Goal: Complete application form: Complete application form

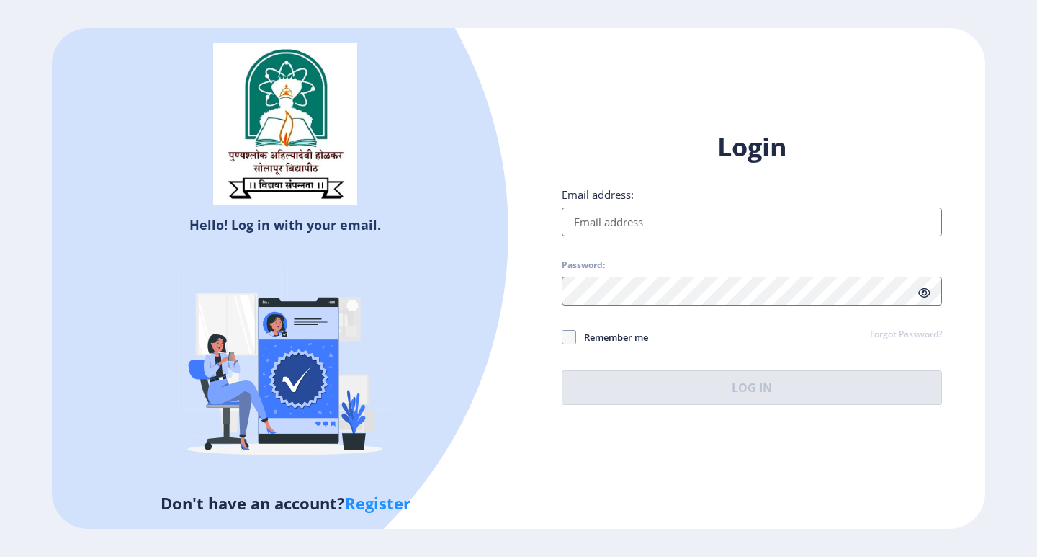
type input "[EMAIL_ADDRESS][DOMAIN_NAME]"
click at [697, 388] on button "Log In" at bounding box center [752, 387] width 380 height 35
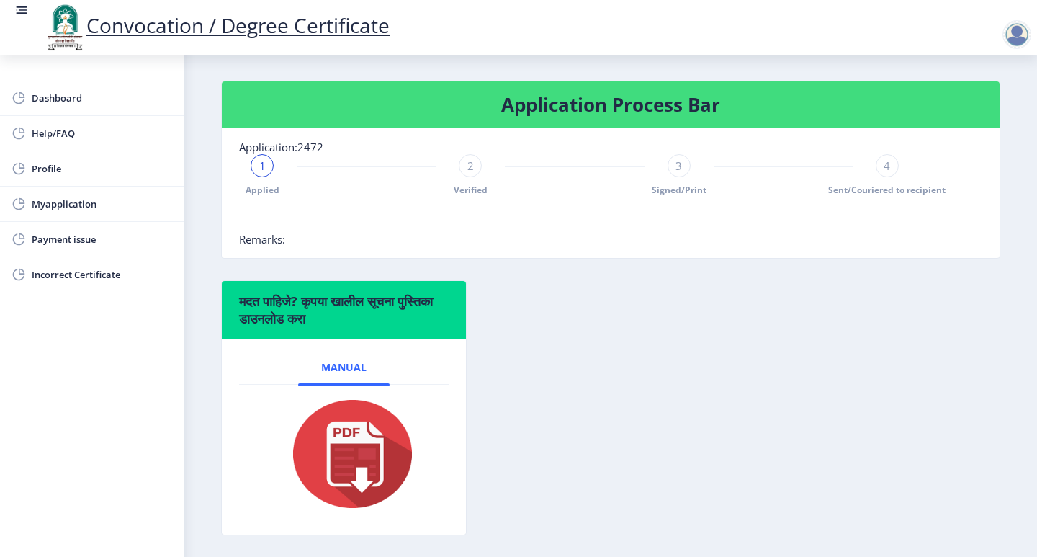
scroll to position [72, 0]
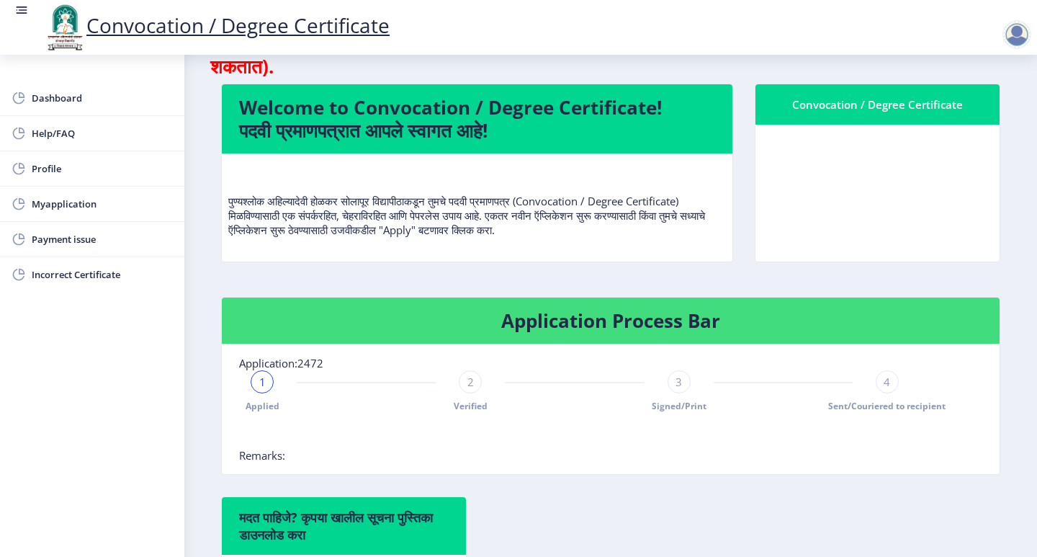
click at [863, 188] on nb-card-body at bounding box center [877, 193] width 244 height 137
click at [823, 104] on div "Convocation / Degree Certificate" at bounding box center [878, 104] width 210 height 17
click at [853, 179] on nb-card-body at bounding box center [877, 193] width 244 height 137
click at [257, 379] on div "1" at bounding box center [262, 381] width 23 height 23
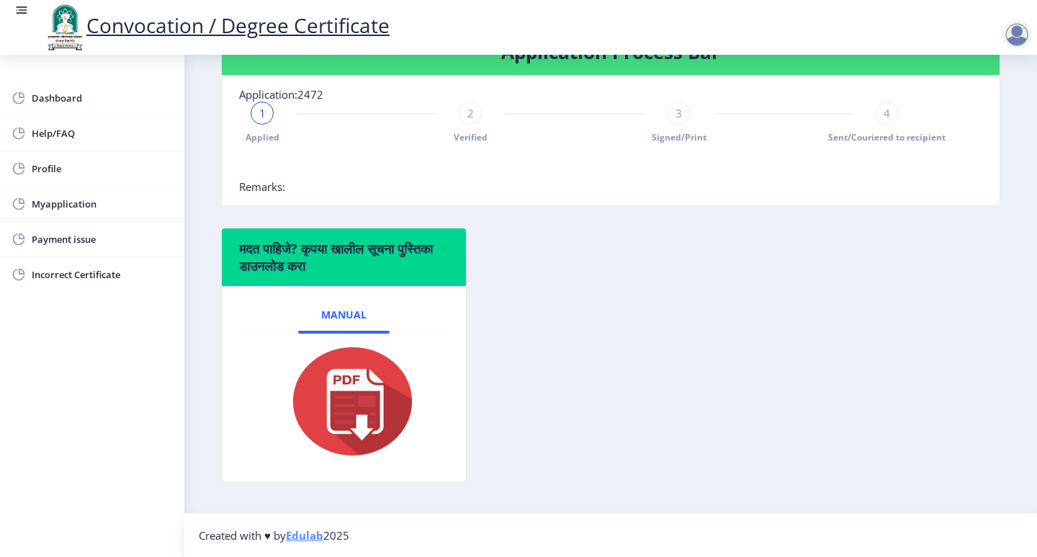
scroll to position [53, 0]
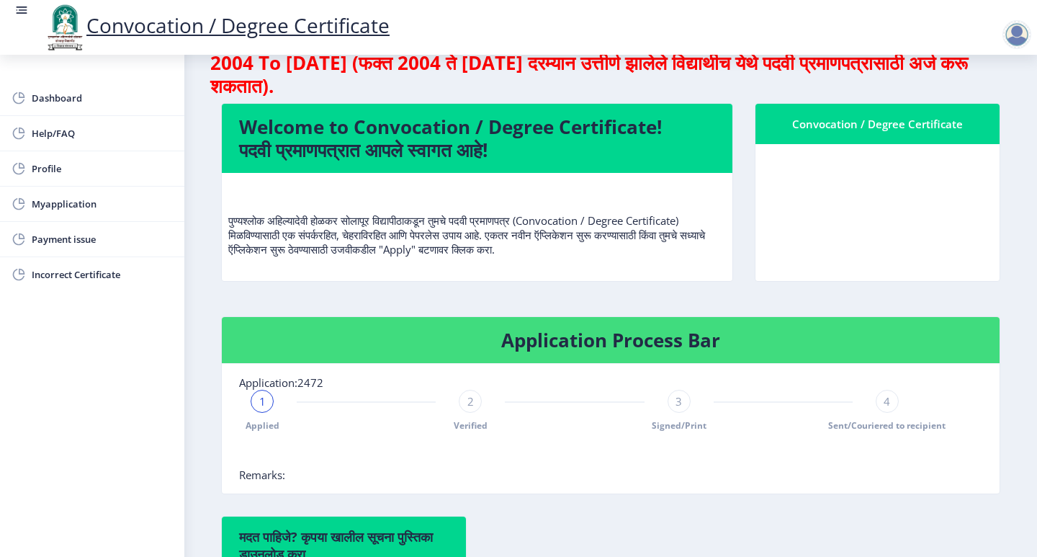
click at [861, 172] on nb-card-body at bounding box center [877, 212] width 244 height 137
click at [269, 398] on div "1" at bounding box center [262, 401] width 23 height 23
click at [268, 477] on span "Remarks:" at bounding box center [262, 474] width 46 height 14
click at [837, 222] on nb-card-body at bounding box center [877, 212] width 244 height 137
click at [541, 200] on p "पुण्यश्लोक अहिल्यादेवी होळकर सोलापूर विद्यापीठाकडून तुमचे पदवी प्रमाणपत्र (Conv…" at bounding box center [477, 220] width 498 height 72
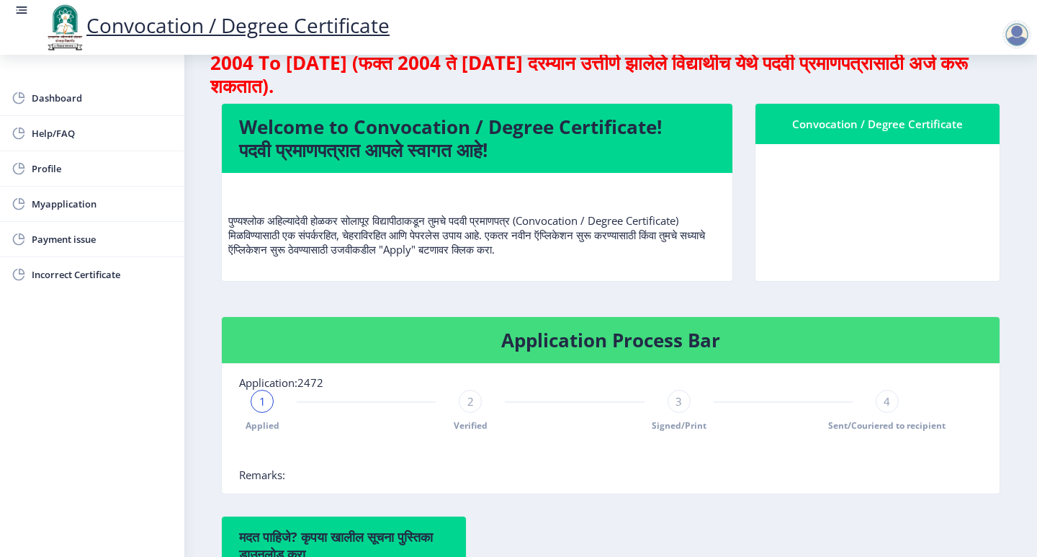
scroll to position [0, 0]
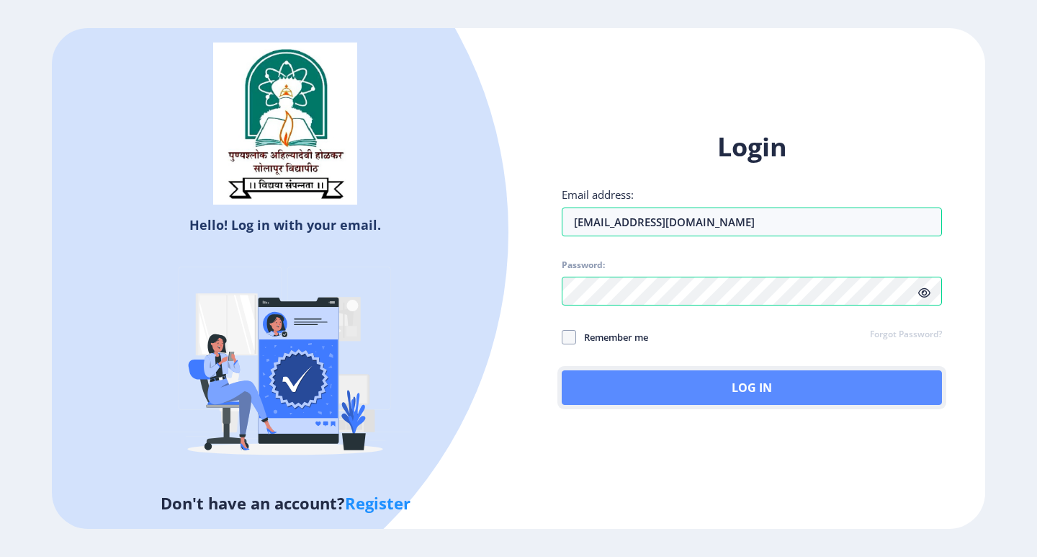
click at [742, 393] on button "Log In" at bounding box center [752, 387] width 380 height 35
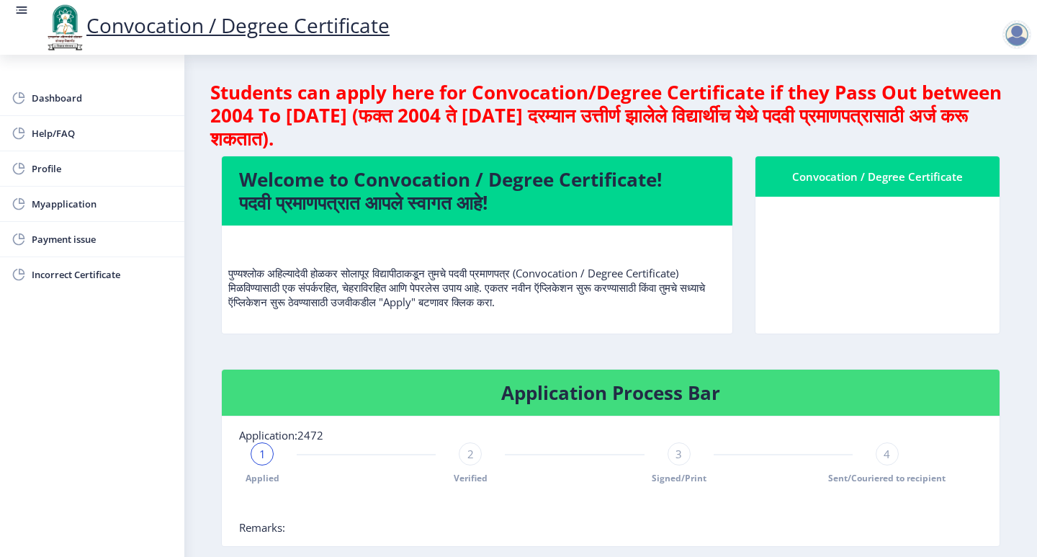
click at [1018, 40] on div at bounding box center [1016, 34] width 29 height 29
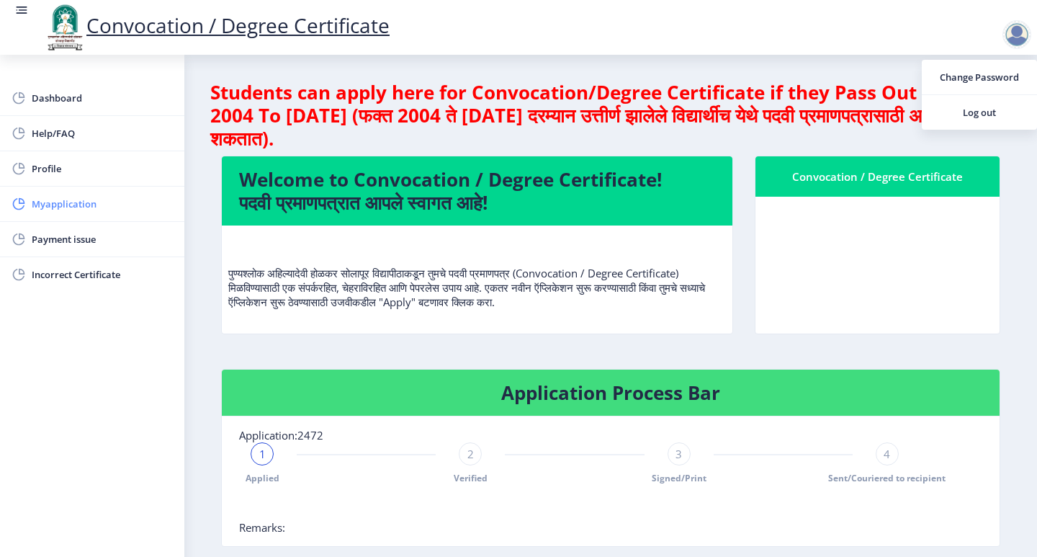
click at [90, 208] on span "Myapplication" at bounding box center [102, 203] width 141 height 17
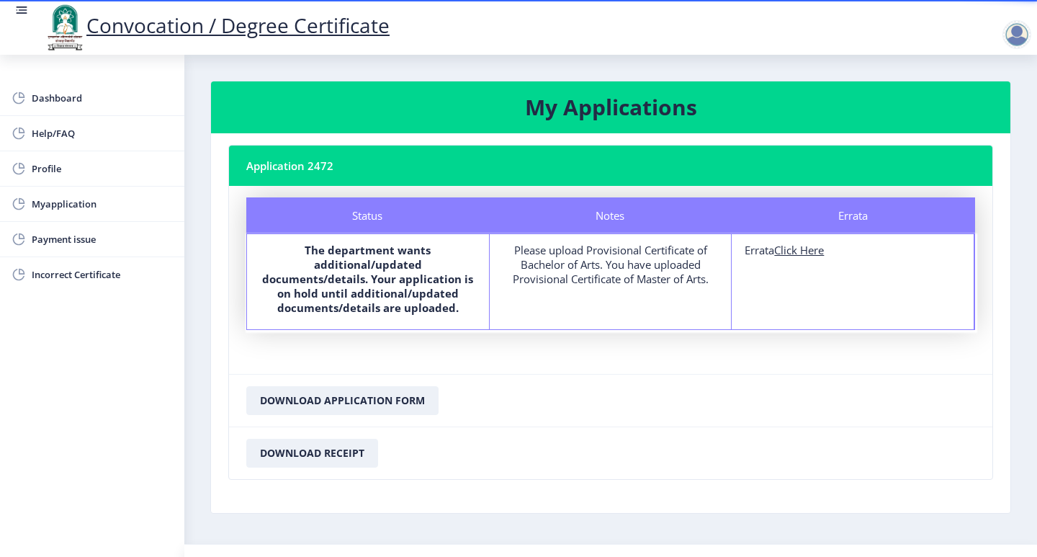
click at [647, 284] on div "Please upload Provisional Certificate of Bachelor of Arts. You have uploaded Pr…" at bounding box center [611, 264] width 216 height 43
click at [644, 306] on div "Notes Please upload Provisional Certificate of Bachelor of Arts. You have uploa…" at bounding box center [611, 281] width 243 height 95
click at [790, 253] on u "Click Here" at bounding box center [799, 250] width 50 height 14
select select
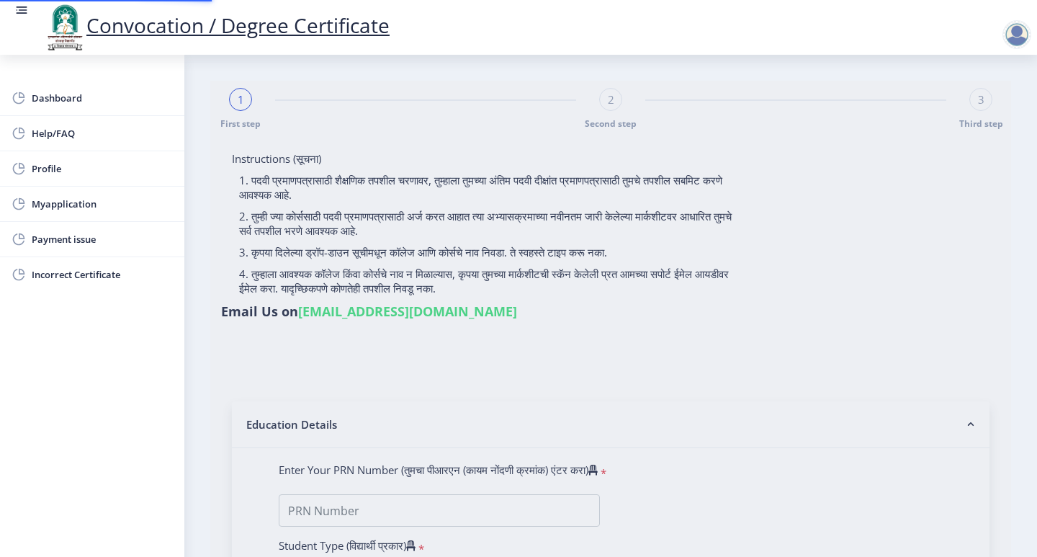
type input "2012032500082842"
select select "Regular"
select select "2015"
select select "March"
select select "FIRST CLASS WITH DISTINCTION"
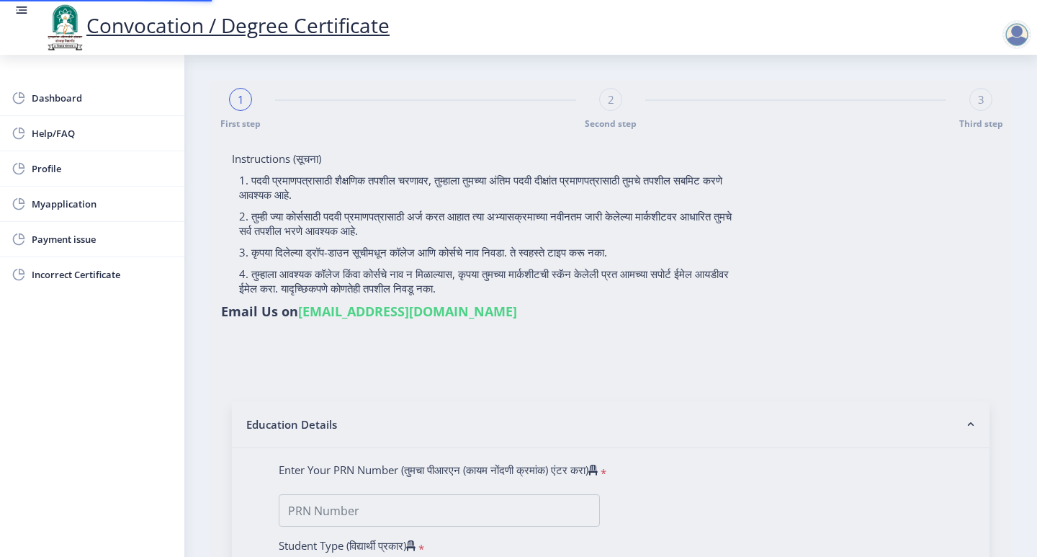
type input "121921"
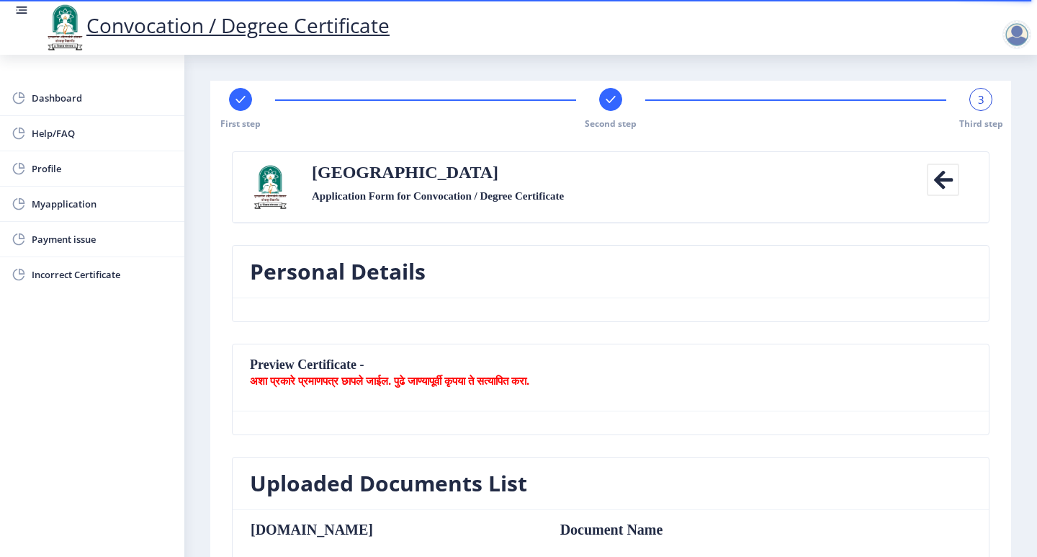
click at [382, 377] on b "अशा प्रकारे प्रमाणपत्र छापले जाईल. पुढे जाण्यापूर्वी कृपया ते सत्यापित करा." at bounding box center [389, 380] width 279 height 14
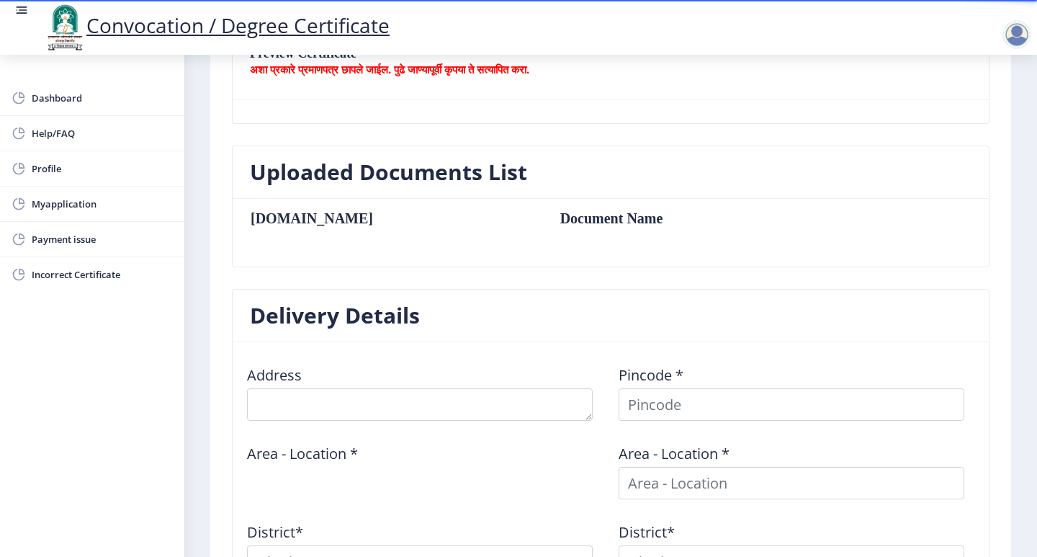
scroll to position [95, 0]
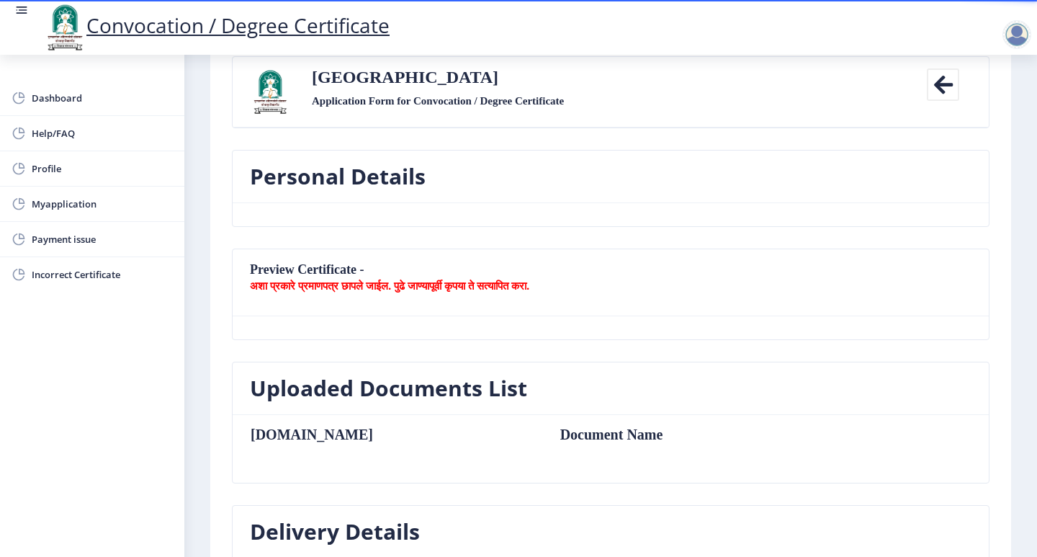
click at [927, 87] on icon at bounding box center [943, 84] width 32 height 32
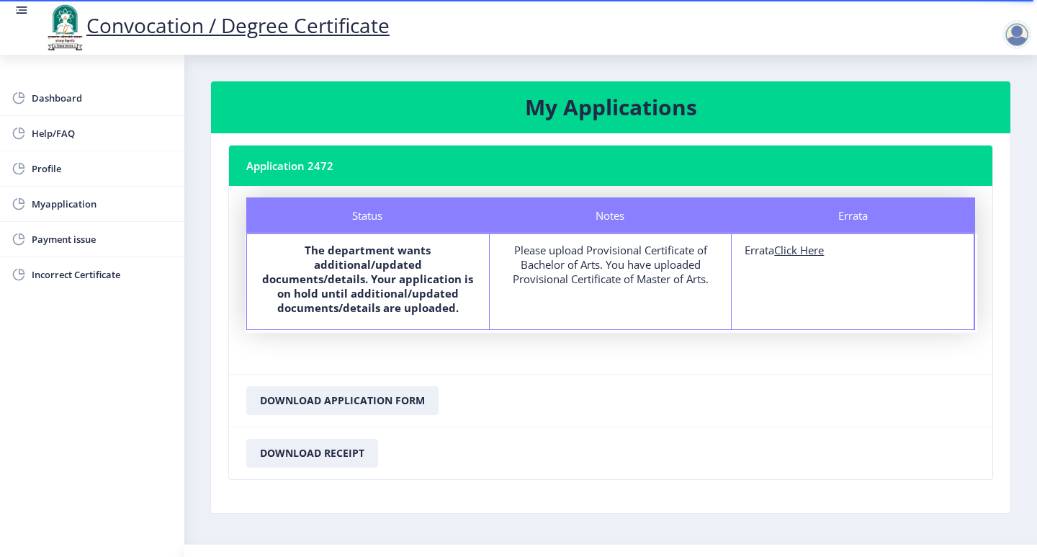
click at [393, 294] on b "The department wants additional/updated documents/details. Your application is …" at bounding box center [367, 279] width 211 height 72
click at [622, 272] on div "Please upload Provisional Certificate of Bachelor of Arts. You have uploaded Pr…" at bounding box center [611, 264] width 216 height 43
click at [847, 251] on div "Errata Click Here" at bounding box center [852, 250] width 216 height 14
click at [813, 247] on u "Click Here" at bounding box center [799, 250] width 50 height 14
select select
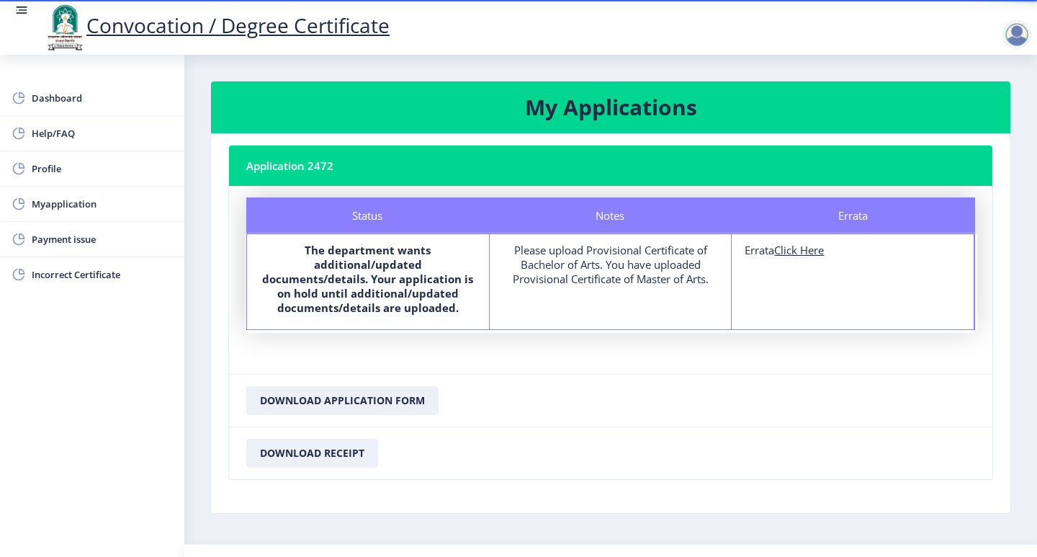
select select
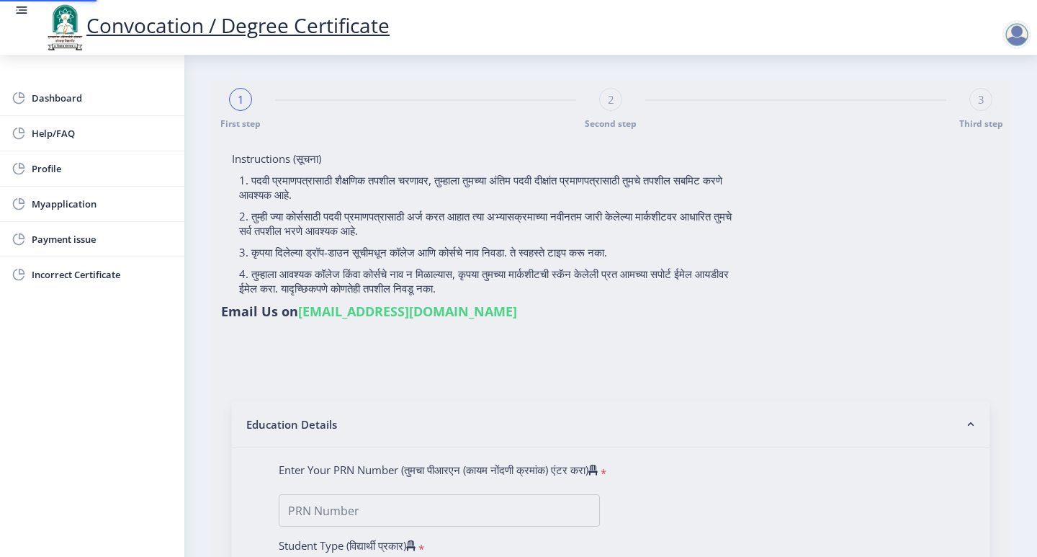
type input "Akshay Kuber Mate"
type input "Savita"
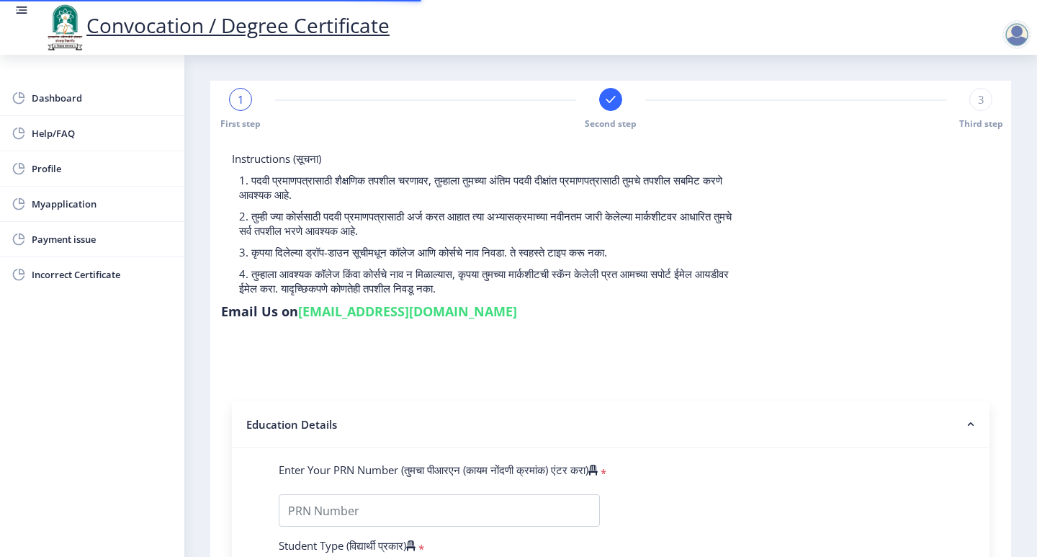
type input "2012032500082842"
select select "Regular"
select select "2015"
select select "March"
select select "FIRST CLASS WITH DISTINCTION"
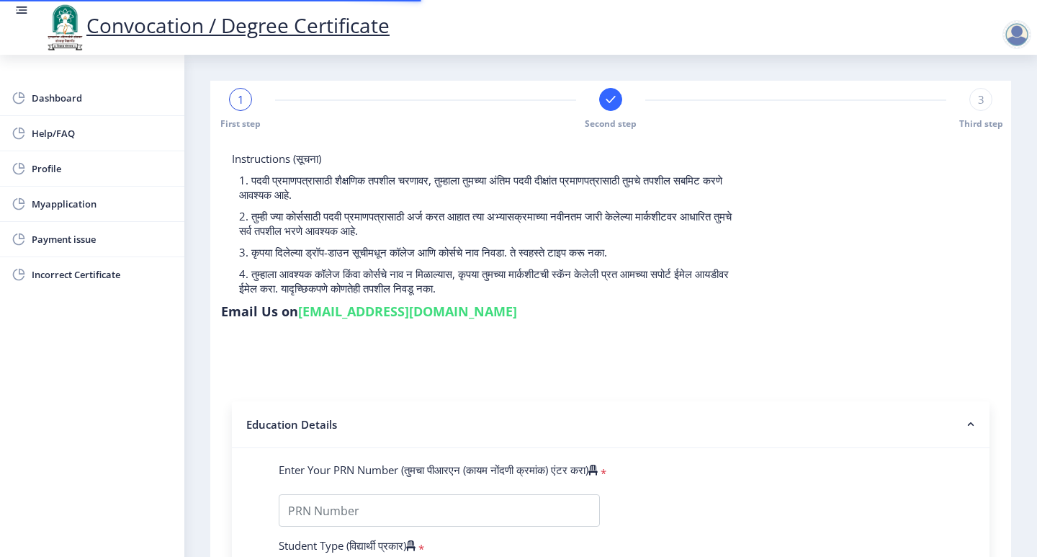
type input "121921"
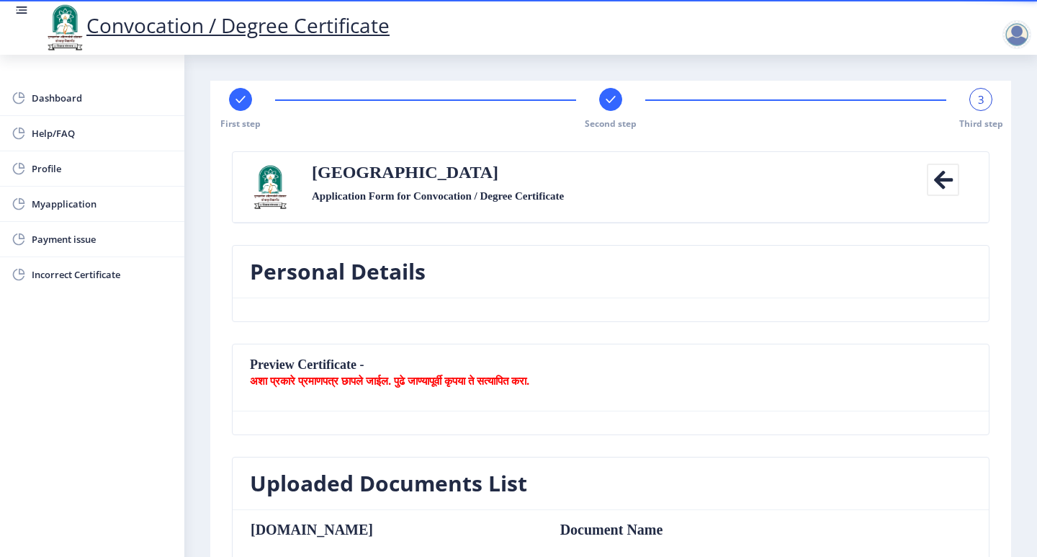
click at [234, 98] on rect at bounding box center [240, 99] width 14 height 14
select select "Regular"
select select "Economics"
select select "2015"
select select "March"
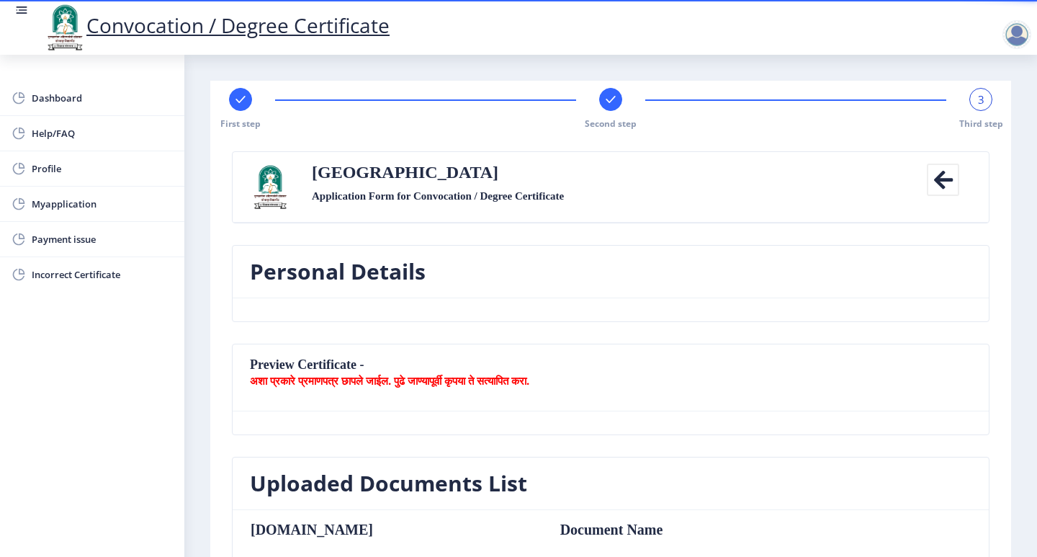
select select "FIRST CLASS WITH DISTINCTION"
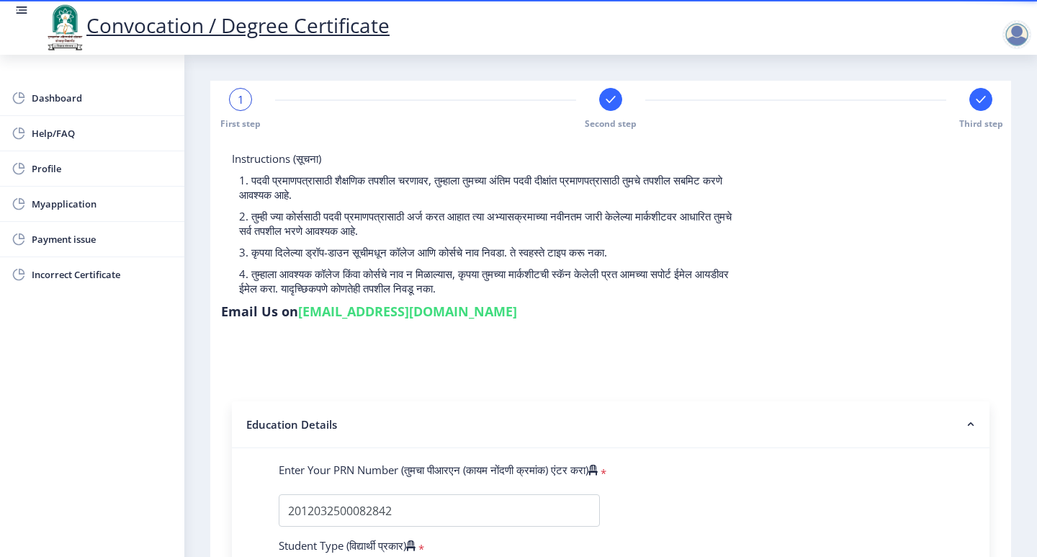
click at [618, 100] on div at bounding box center [610, 99] width 23 height 23
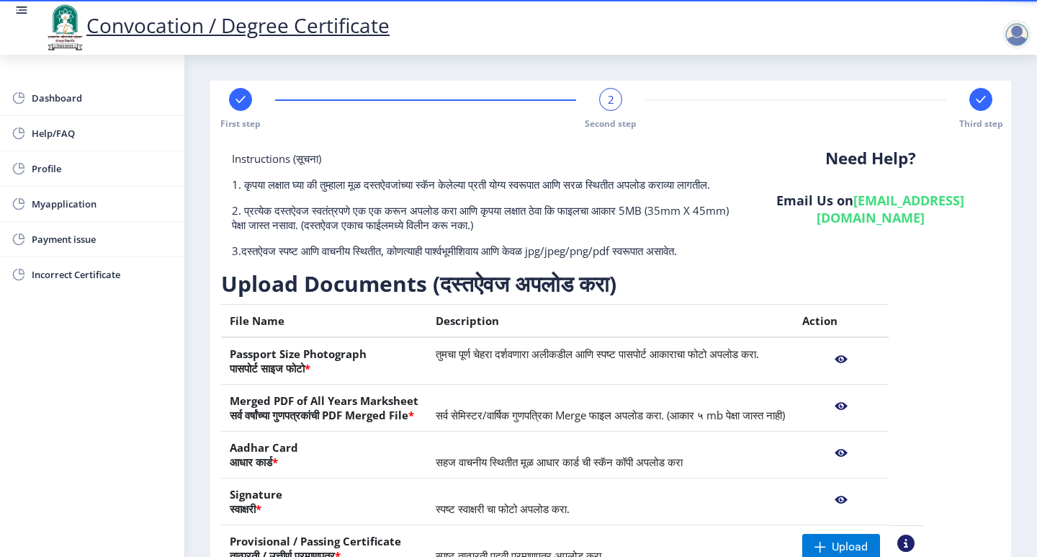
scroll to position [165, 0]
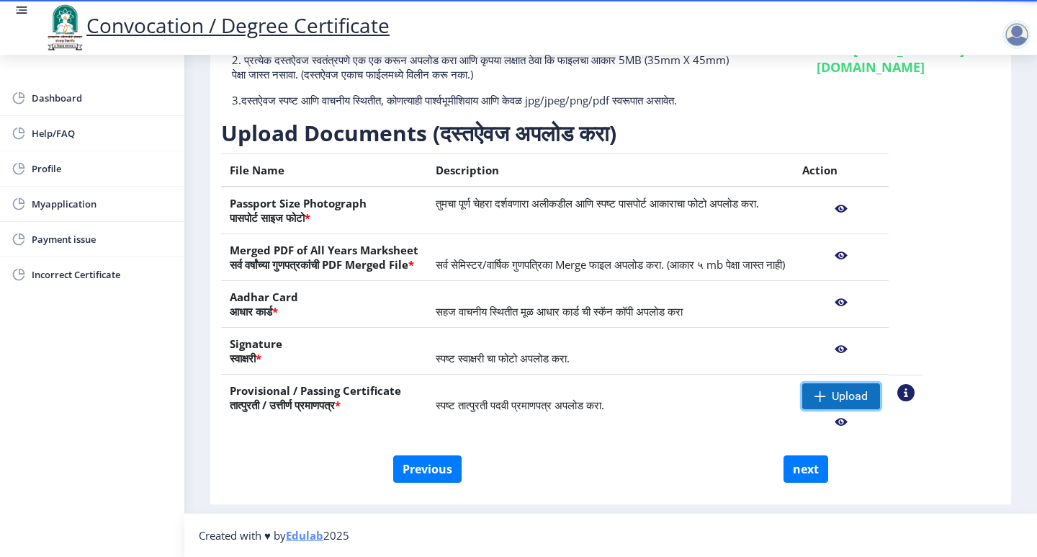
click at [868, 396] on span "Upload" at bounding box center [850, 396] width 36 height 14
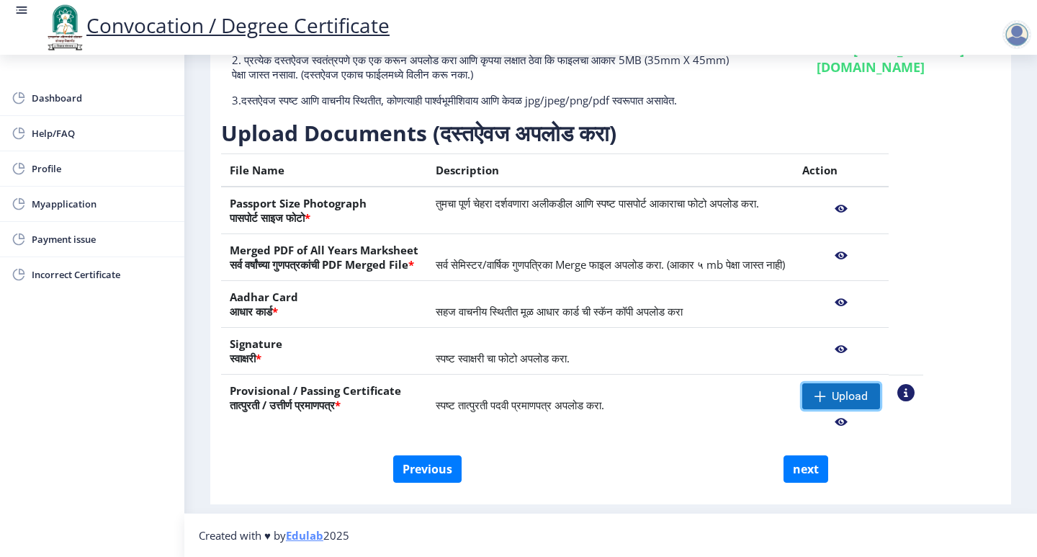
click at [880, 384] on span "Upload" at bounding box center [841, 396] width 78 height 26
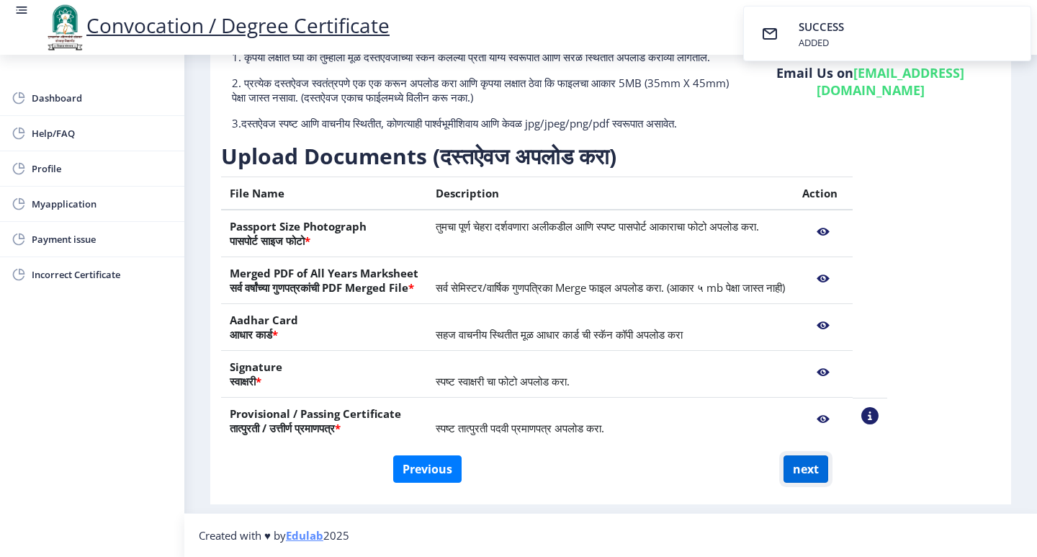
click at [794, 471] on button "next" at bounding box center [805, 468] width 45 height 27
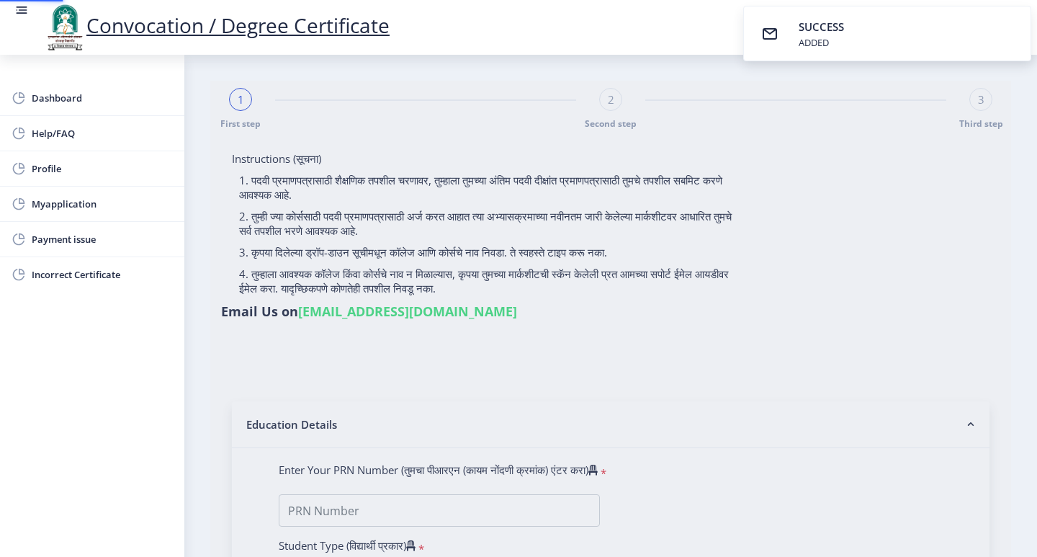
select select
type input "Akshay Kuber Mate"
type input "Savita"
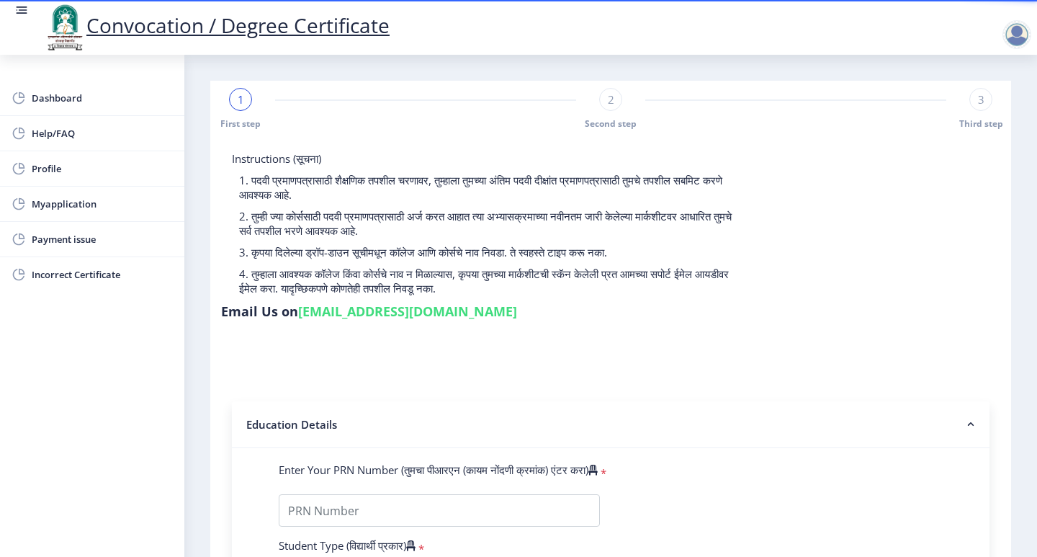
click at [967, 118] on span "Third step" at bounding box center [981, 123] width 44 height 12
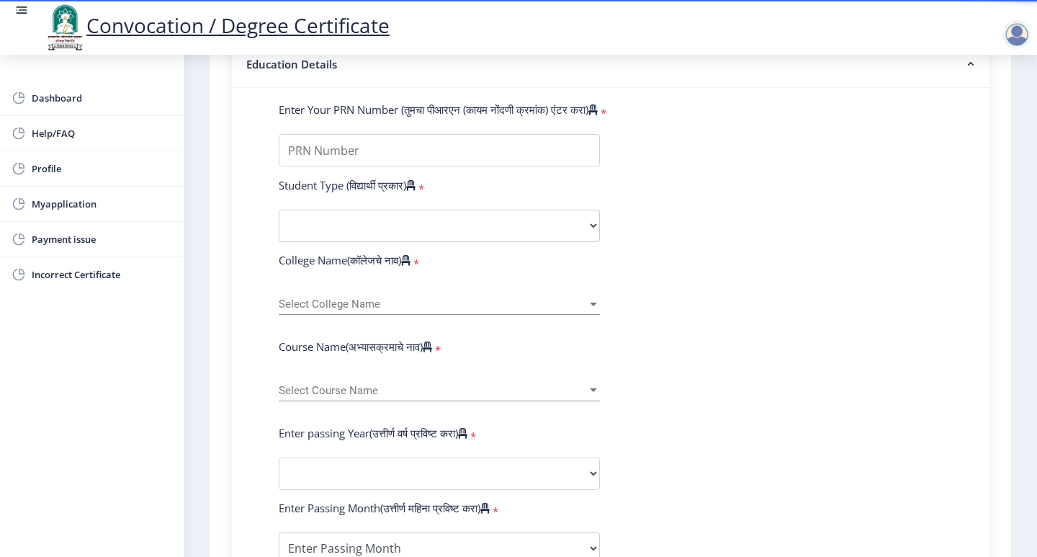
scroll to position [216, 0]
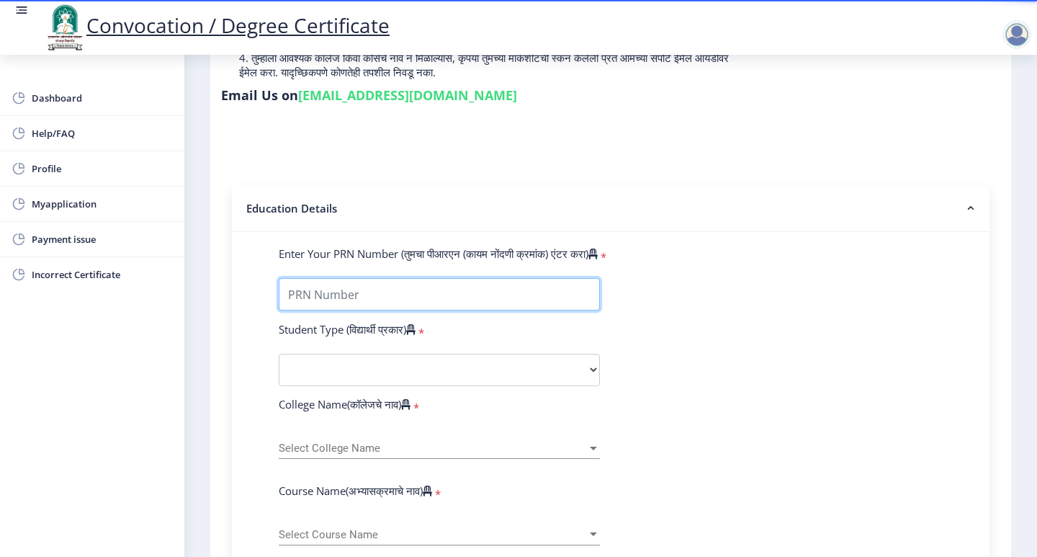
click at [415, 278] on input "Enter Your PRN Number (तुमचा पीआरएन (कायम नोंदणी क्रमांक) एंटर करा)" at bounding box center [439, 294] width 321 height 32
type input "2012032500082842"
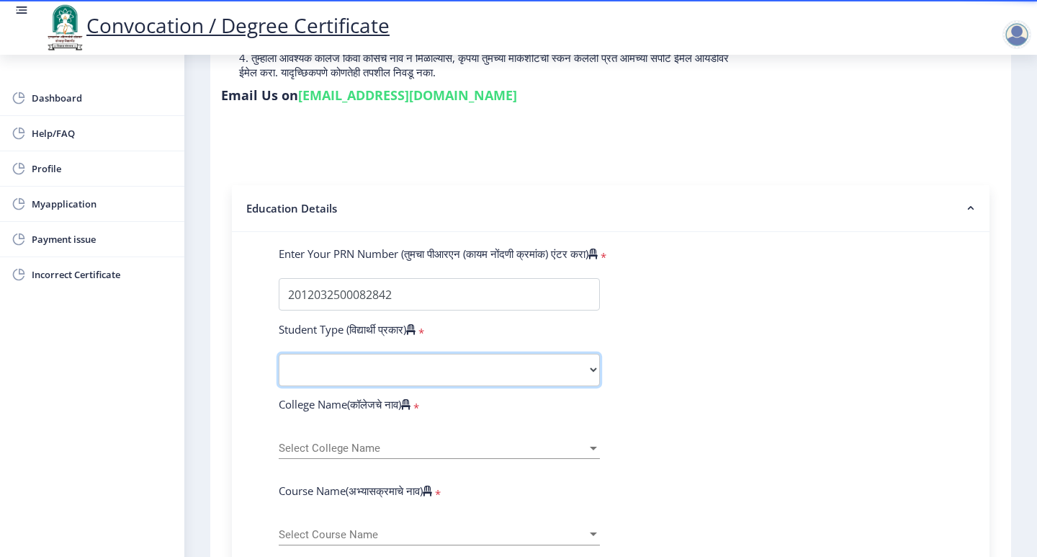
click at [362, 354] on select "Select Student Type Regular External" at bounding box center [439, 370] width 321 height 32
select select "Regular"
click at [279, 354] on select "Select Student Type Regular External" at bounding box center [439, 370] width 321 height 32
click at [355, 442] on span "Select College Name" at bounding box center [433, 448] width 308 height 12
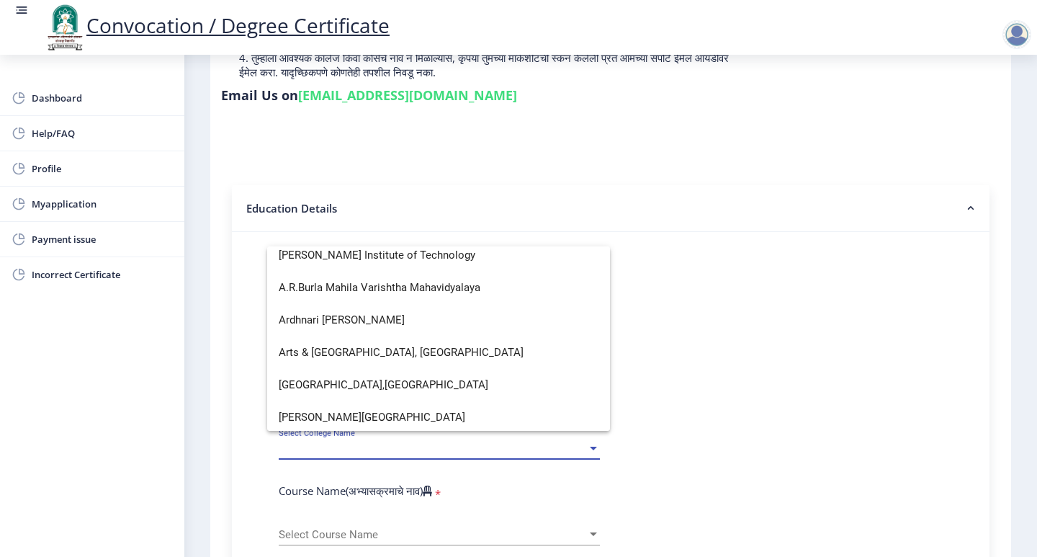
scroll to position [0, 0]
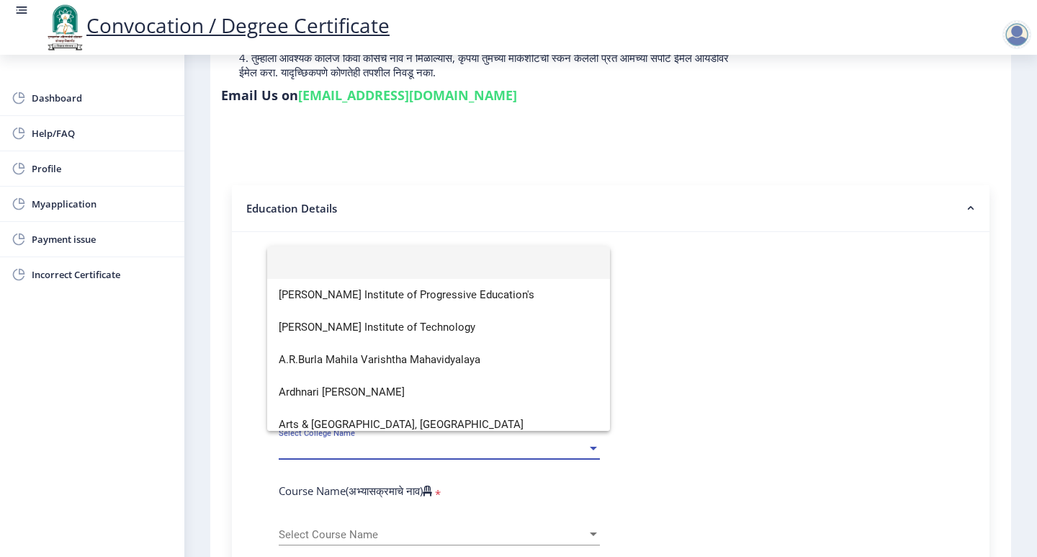
click at [443, 261] on input at bounding box center [439, 262] width 320 height 32
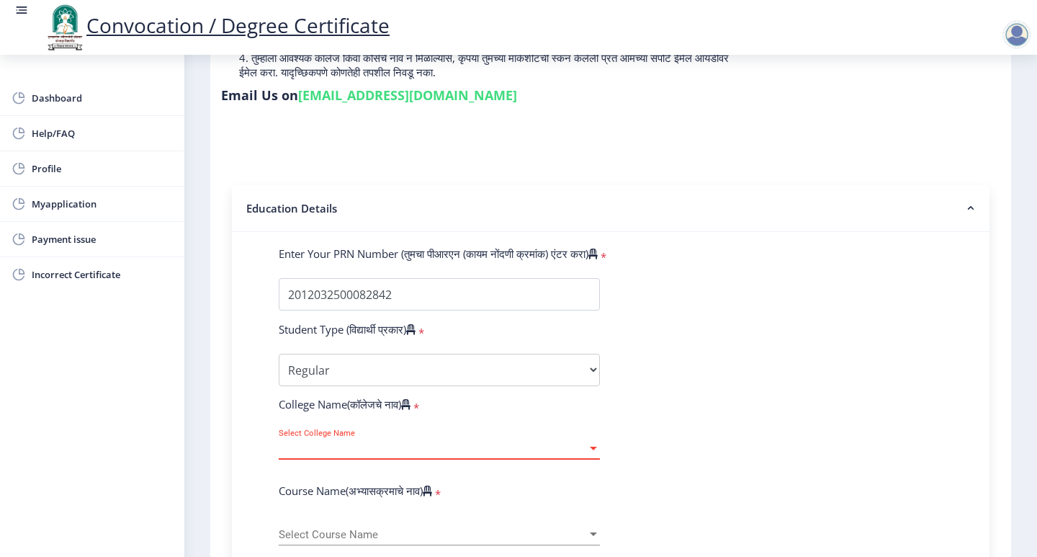
click at [423, 442] on span "Select College Name" at bounding box center [433, 448] width 308 height 12
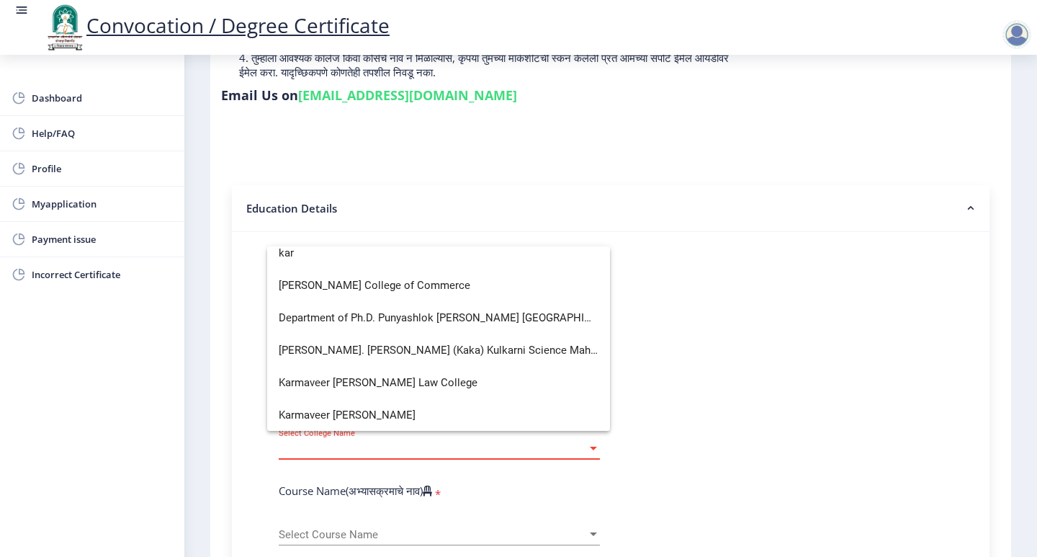
scroll to position [153, 0]
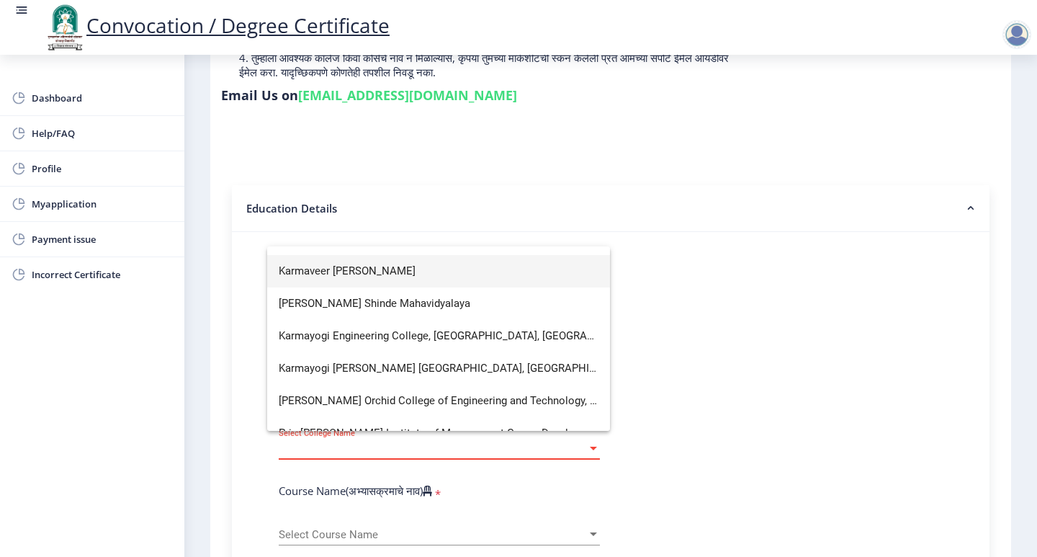
type input "kar"
click at [413, 279] on span "Karmaveer [PERSON_NAME]" at bounding box center [439, 271] width 320 height 32
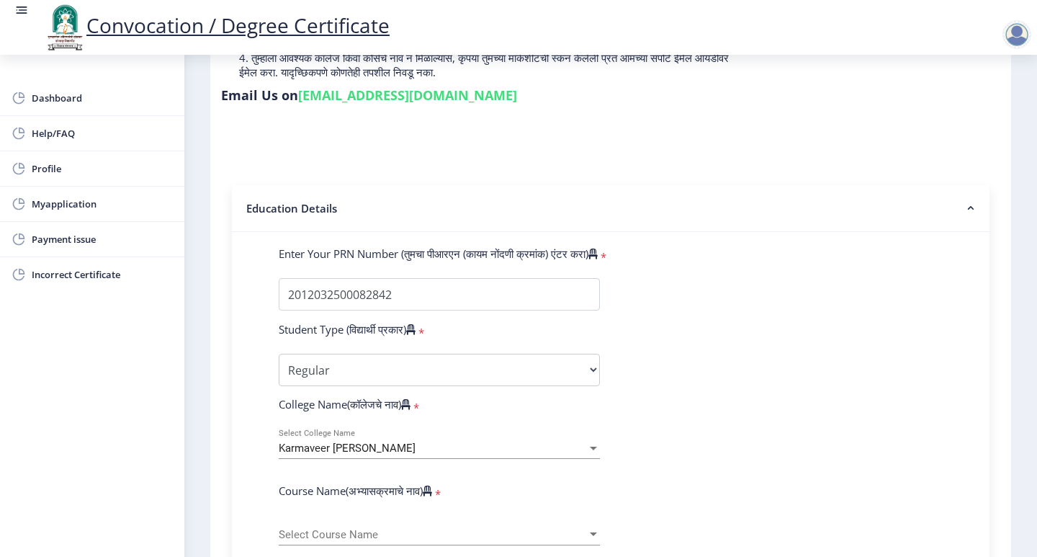
scroll to position [288, 0]
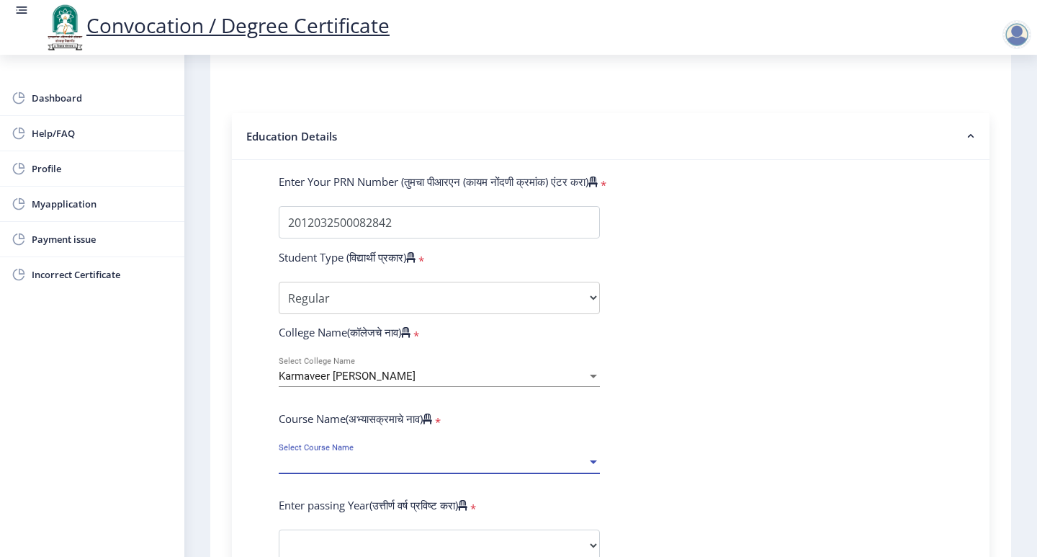
click at [402, 456] on span "Select Course Name" at bounding box center [433, 462] width 308 height 12
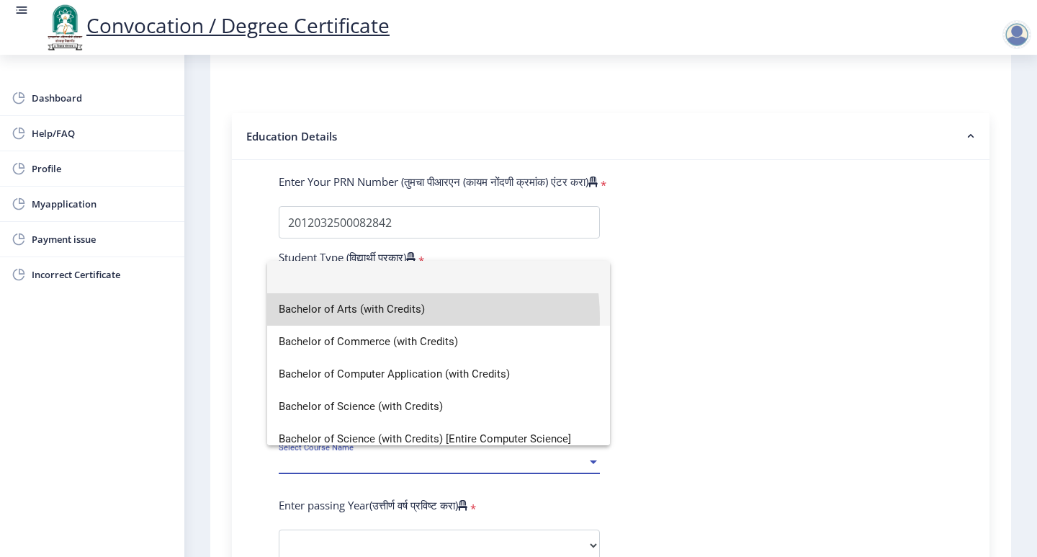
click at [384, 318] on span "Bachelor of Arts (with Credits)" at bounding box center [439, 309] width 320 height 32
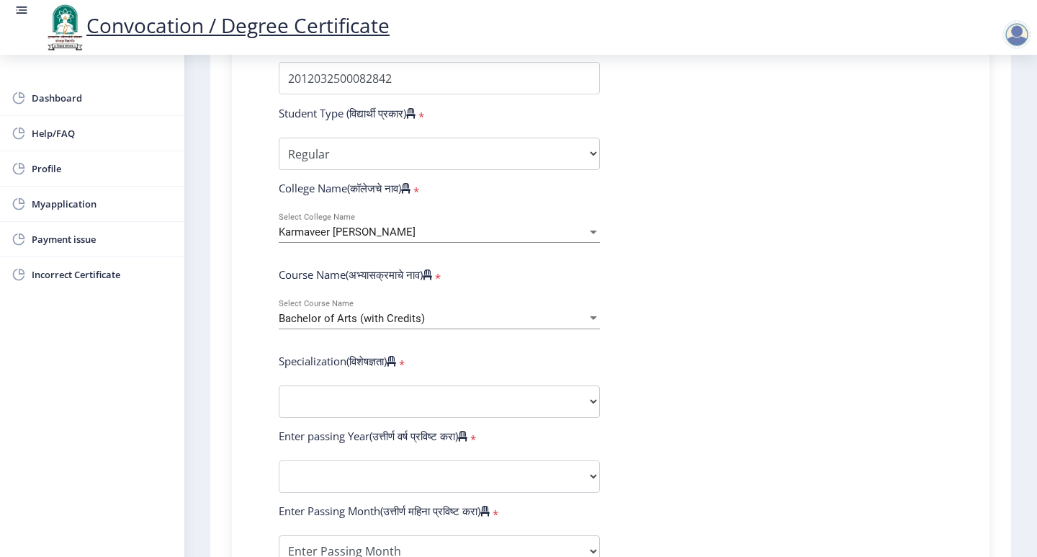
scroll to position [504, 0]
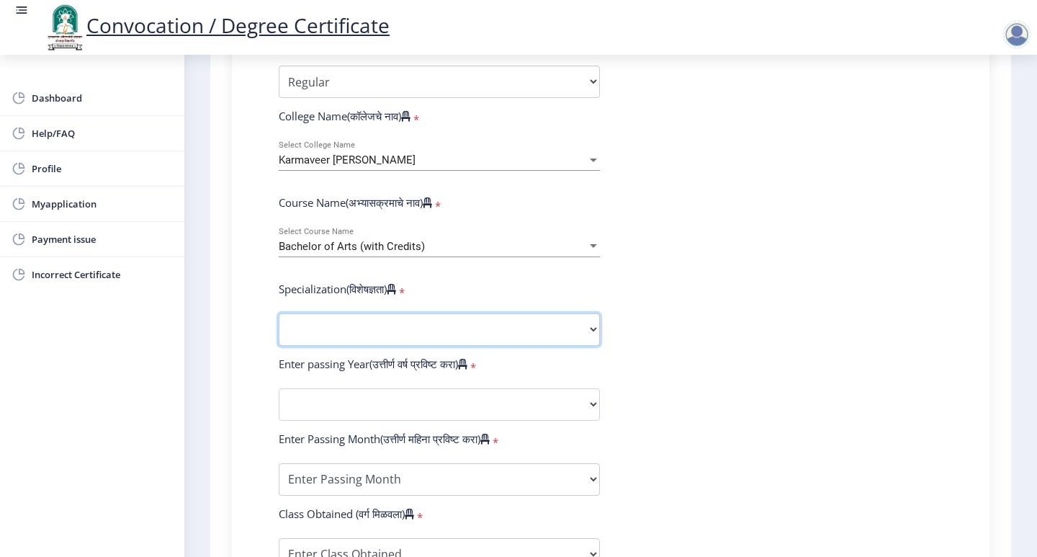
click at [379, 313] on select "Specialization English Geography Hindi Marathi Music Sanskrit Urdu Ancient Indi…" at bounding box center [439, 329] width 321 height 32
select select "Economics"
click at [279, 313] on select "Specialization English Geography Hindi Marathi Music Sanskrit Urdu Ancient Indi…" at bounding box center [439, 329] width 321 height 32
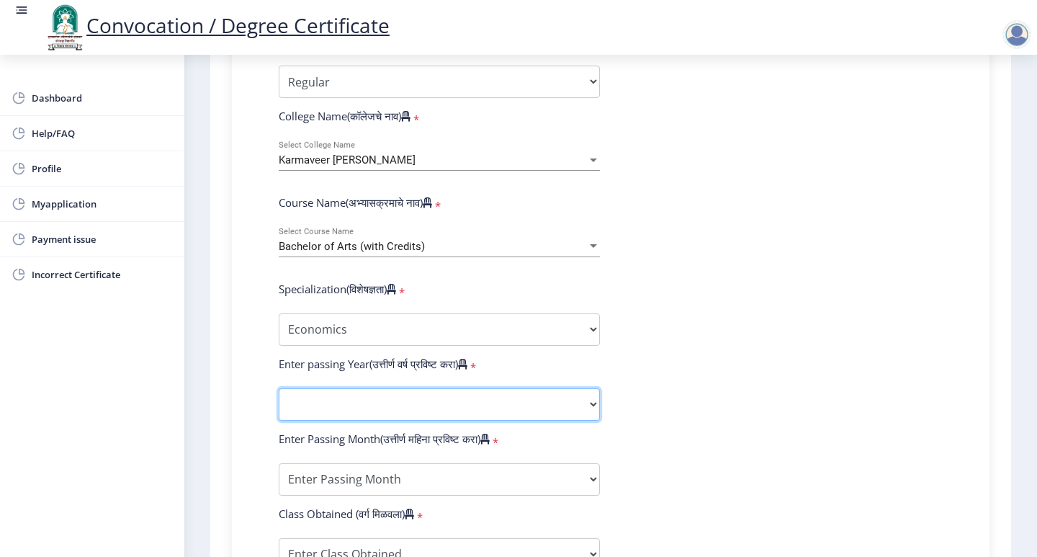
click at [529, 388] on select "2025 2024 2023 2022 2021 2020 2019 2018 2017 2016 2015 2014 2013 2012 2011 2010…" at bounding box center [439, 404] width 321 height 32
select select "2015"
click at [279, 388] on select "2025 2024 2023 2022 2021 2020 2019 2018 2017 2016 2015 2014 2013 2012 2011 2010…" at bounding box center [439, 404] width 321 height 32
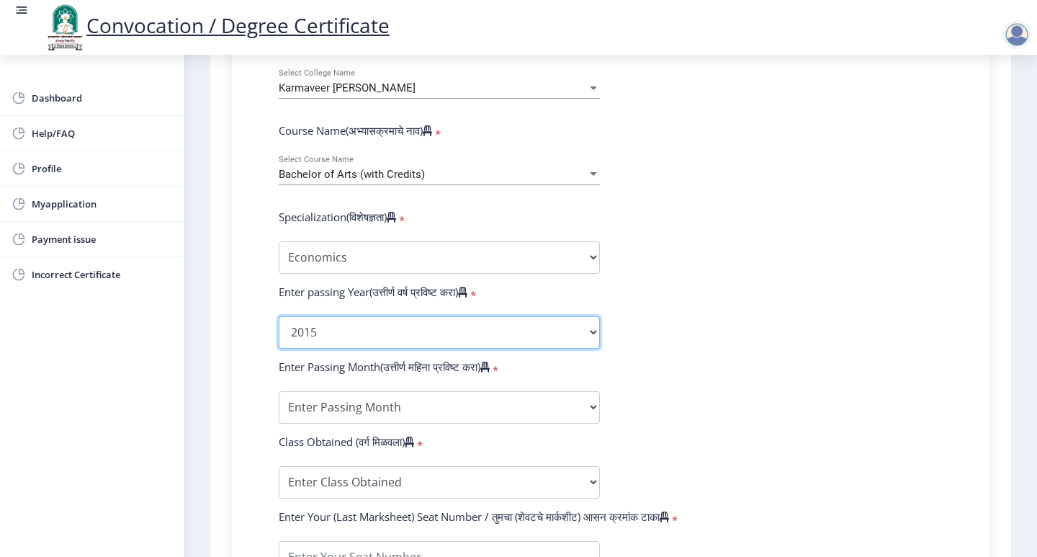
scroll to position [648, 0]
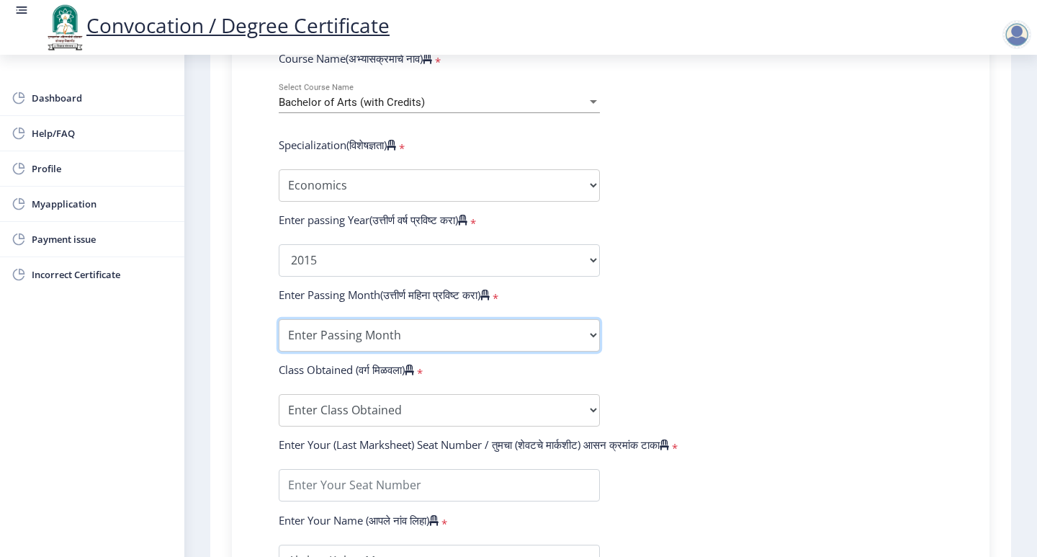
click at [449, 319] on select "Enter Passing Month March April May October November December" at bounding box center [439, 335] width 321 height 32
select select "March"
click at [279, 319] on select "Enter Passing Month March April May October November December" at bounding box center [439, 335] width 321 height 32
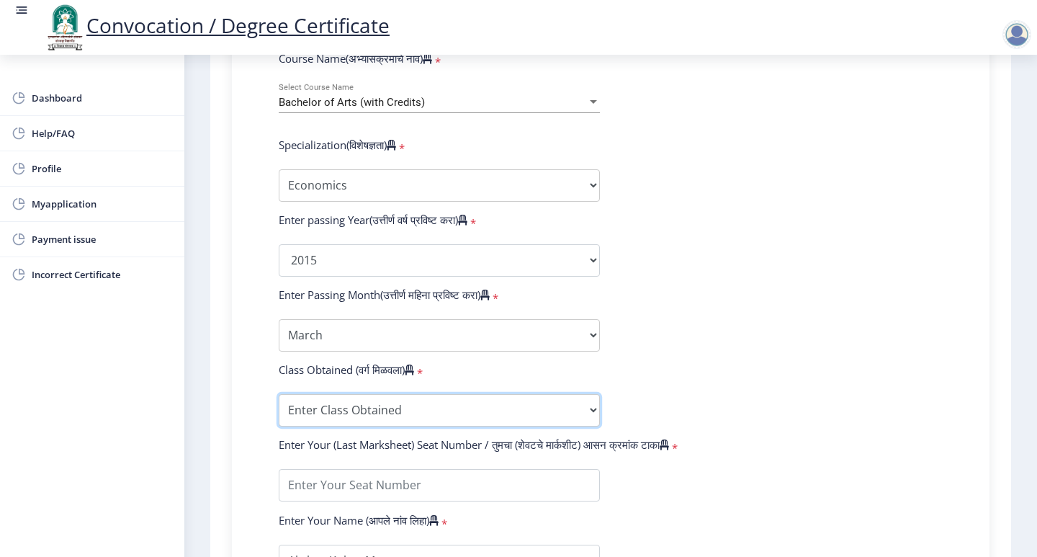
click at [404, 394] on select "Enter Class Obtained FIRST CLASS WITH DISTINCTION FIRST CLASS HIGHER SECOND CLA…" at bounding box center [439, 410] width 321 height 32
select select "FIRST CLASS WITH DISTINCTION"
click at [279, 394] on select "Enter Class Obtained FIRST CLASS WITH DISTINCTION FIRST CLASS HIGHER SECOND CLA…" at bounding box center [439, 410] width 321 height 32
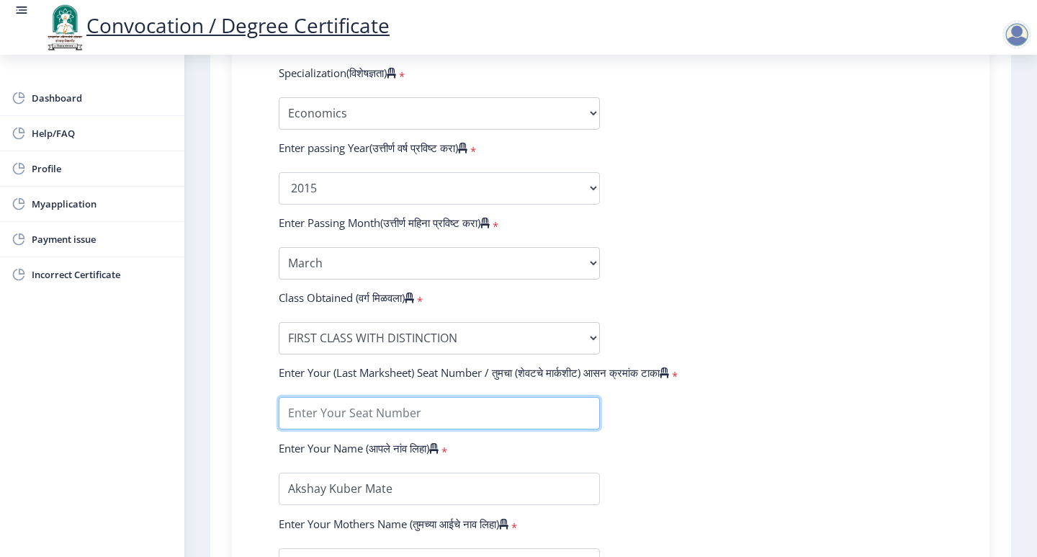
click at [423, 397] on input "textarea" at bounding box center [439, 413] width 321 height 32
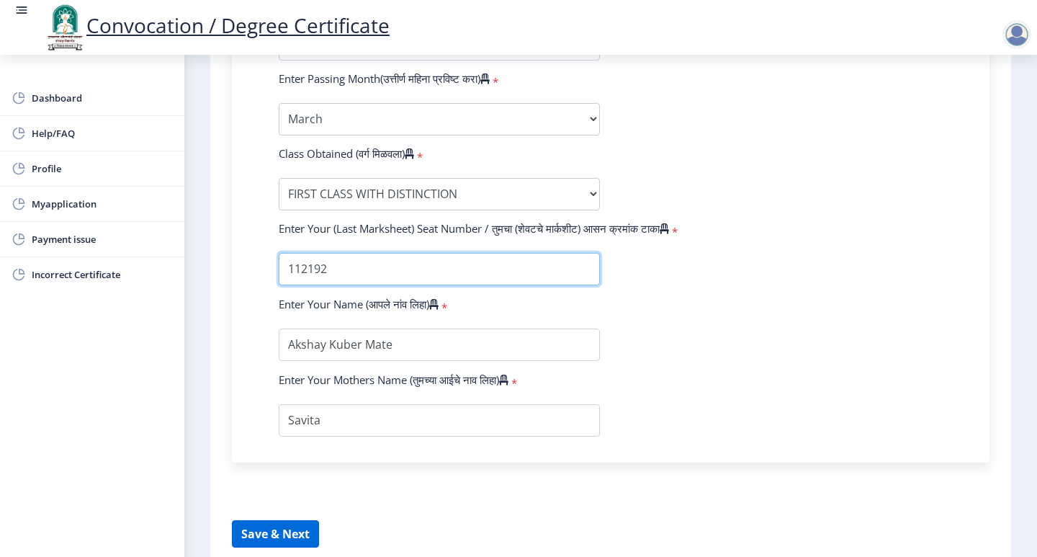
type input "112192"
click at [287, 520] on button "Save & Next" at bounding box center [275, 533] width 87 height 27
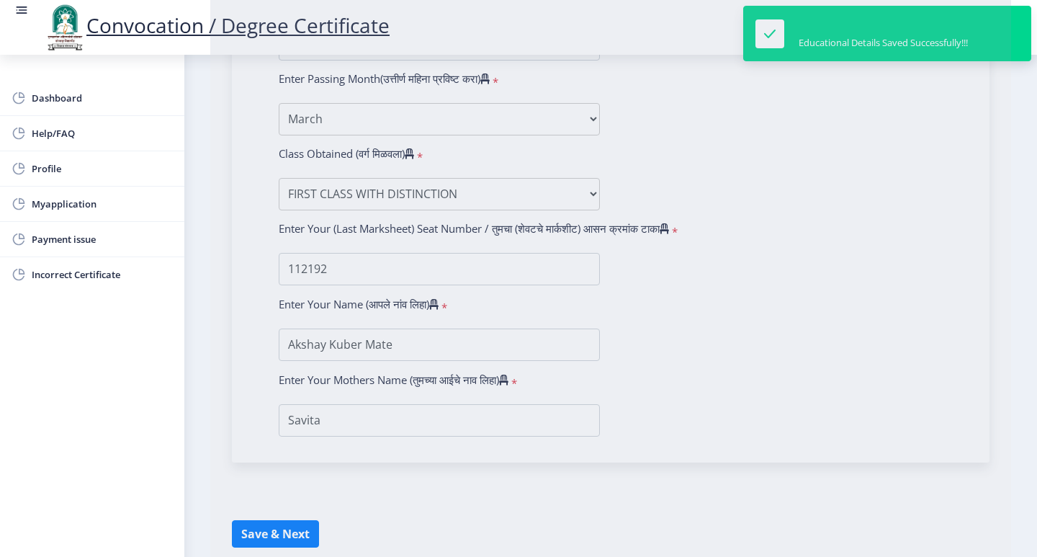
select select
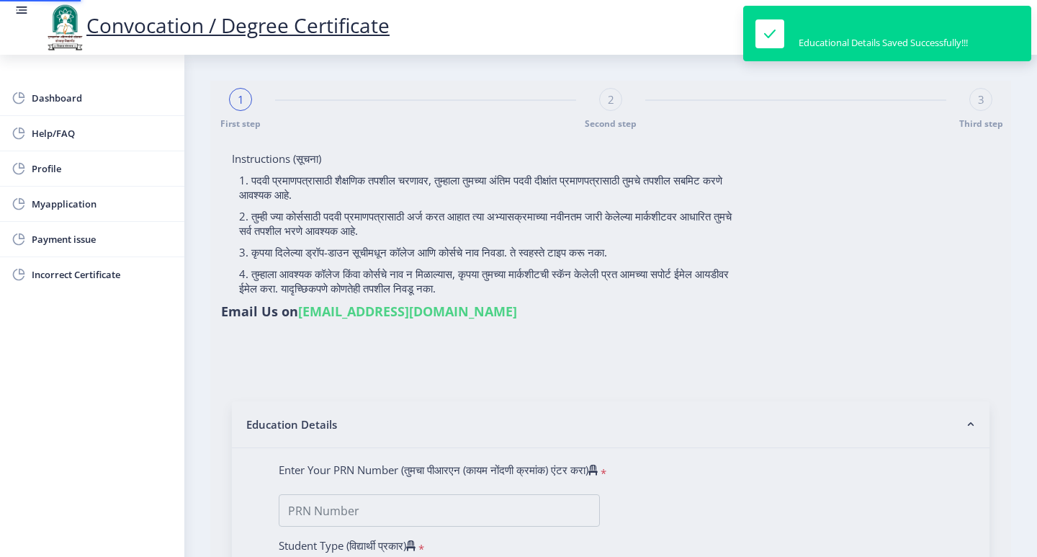
type input "Akshay Kuber Mate"
type input "Savita"
type input "2012032500082842"
select select "Regular"
select select "2015"
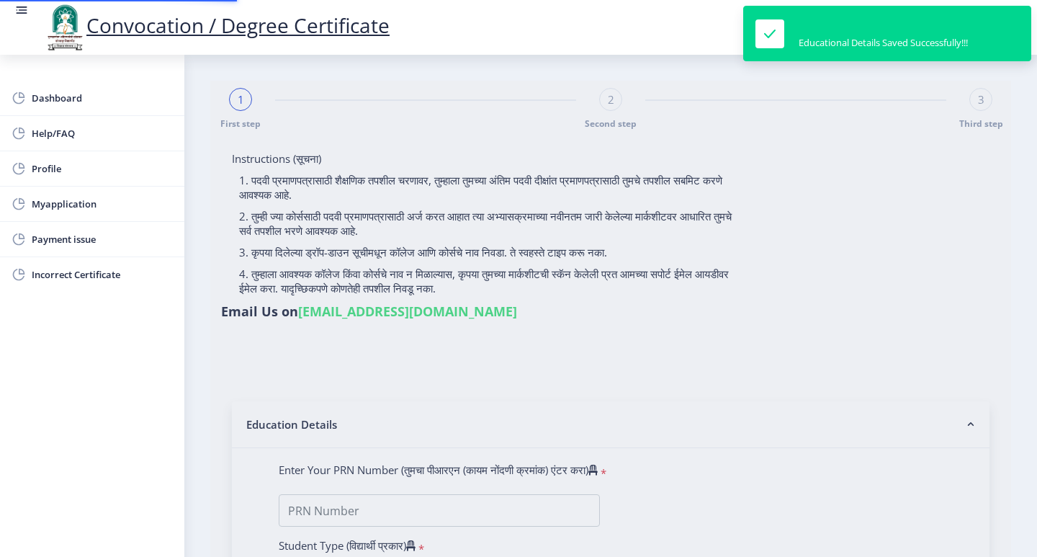
select select "March"
select select "FIRST CLASS WITH DISTINCTION"
type input "112192"
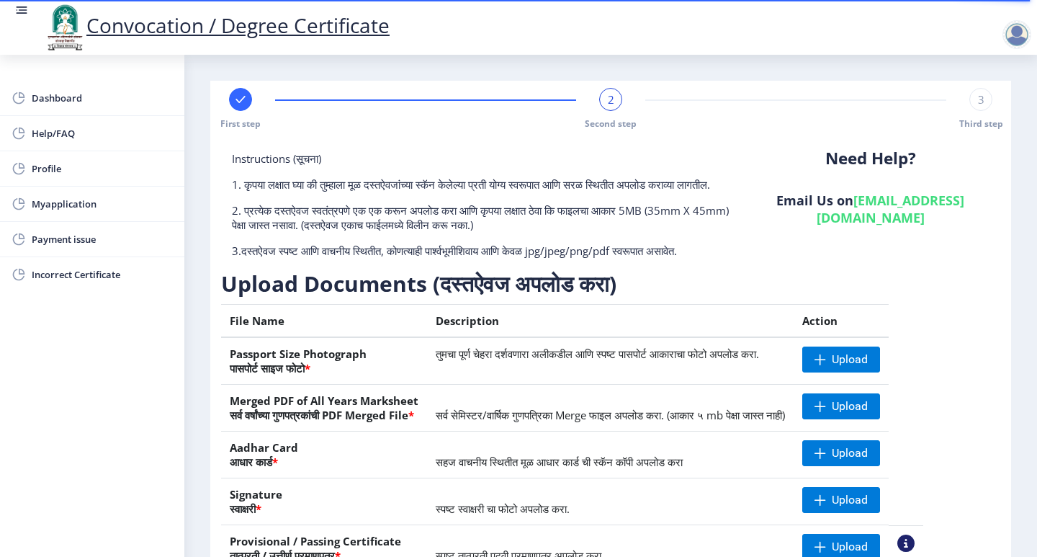
scroll to position [142, 0]
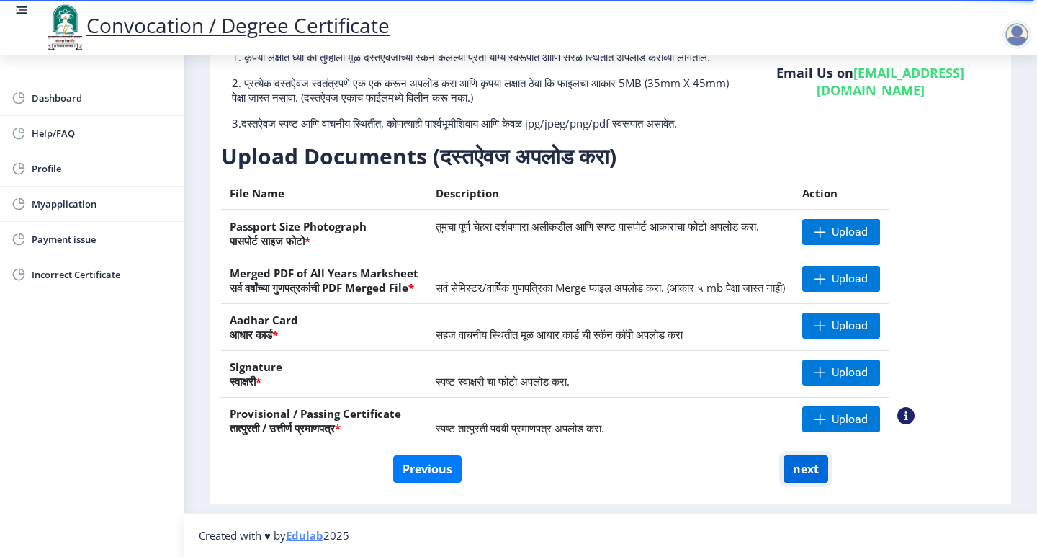
click at [812, 475] on button "next" at bounding box center [805, 468] width 45 height 27
select select
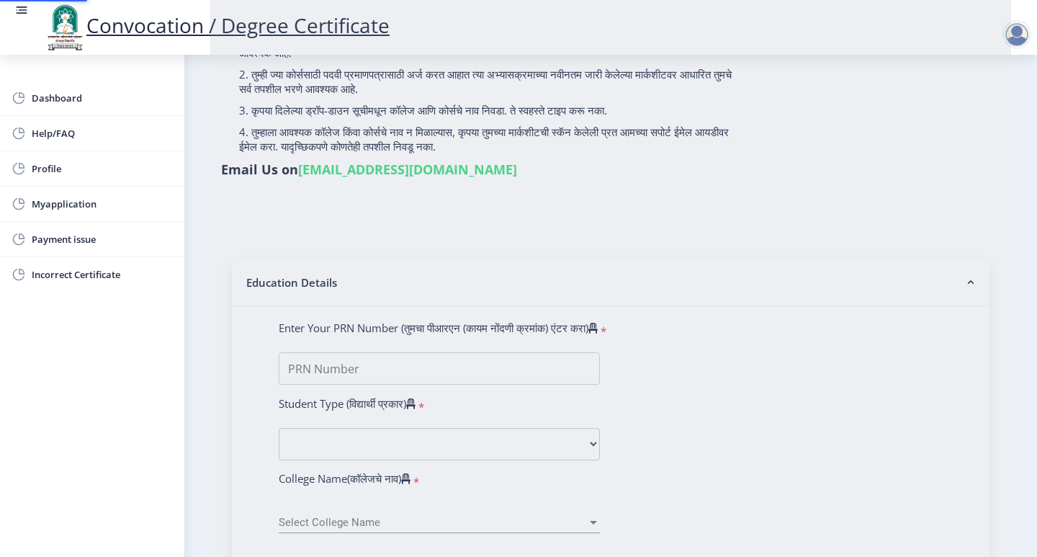
type input "Akshay Kuber Mate"
type input "Savita"
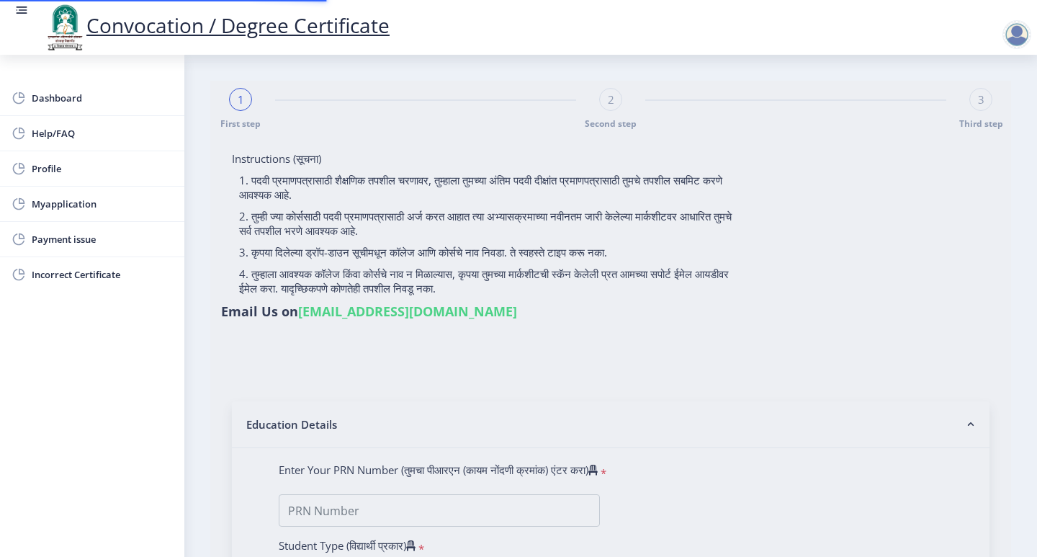
type input "2012032500082842"
select select "Regular"
select select "2015"
select select "March"
select select "FIRST CLASS WITH DISTINCTION"
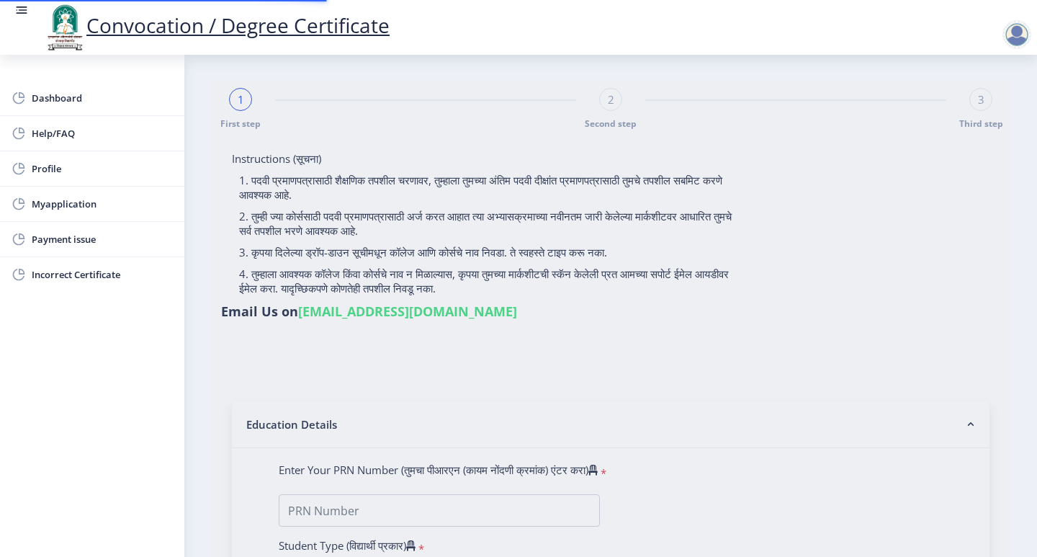
type input "112192"
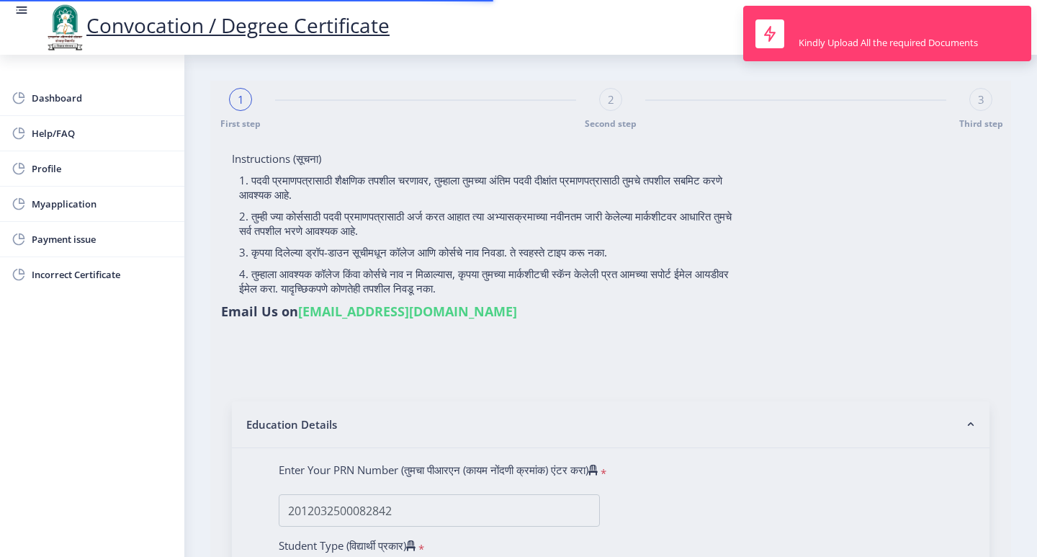
select select "Economics"
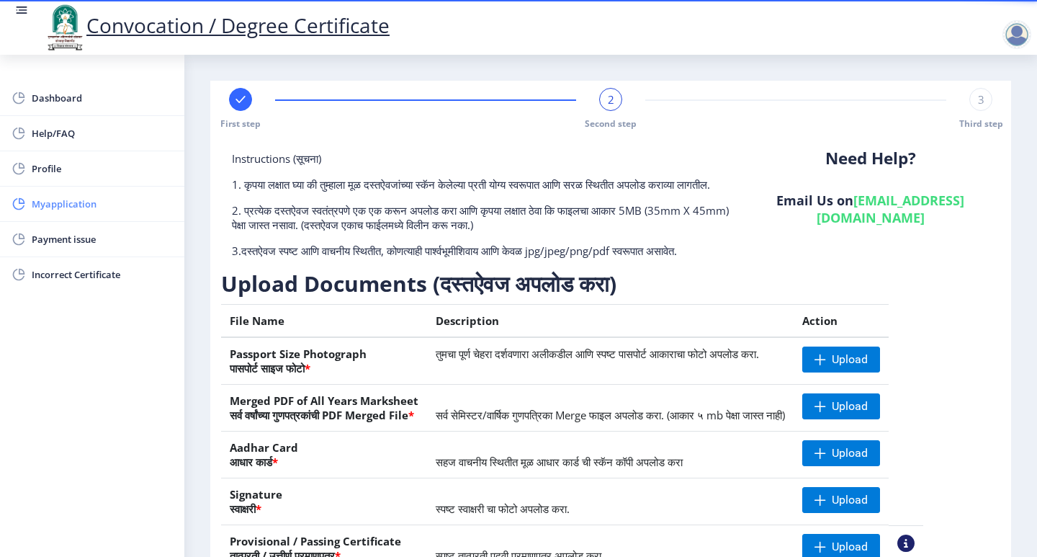
click at [44, 194] on link "Myapplication" at bounding box center [92, 203] width 184 height 35
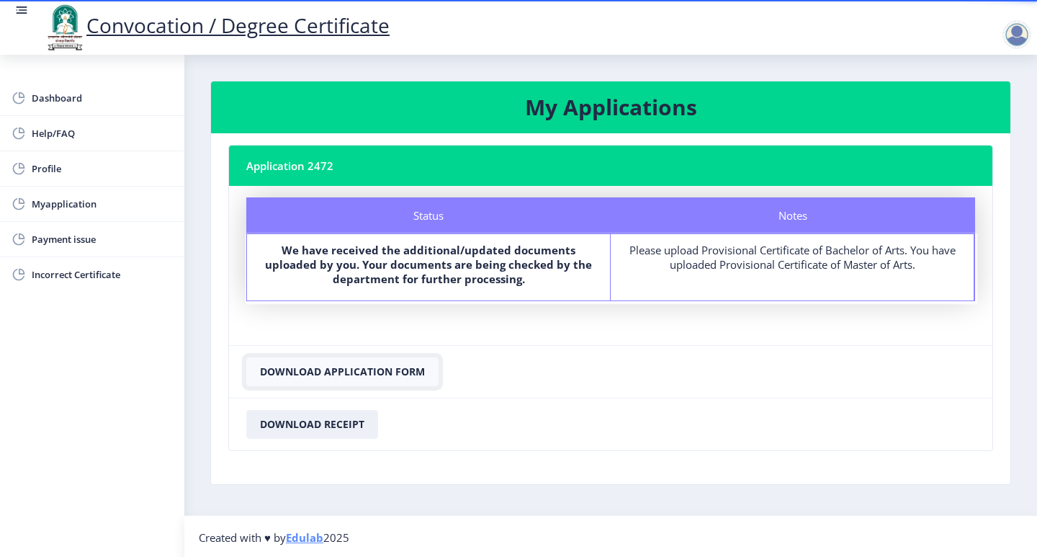
click at [386, 367] on button "Download Application Form" at bounding box center [342, 371] width 192 height 29
click at [324, 423] on button "Download Receipt" at bounding box center [312, 424] width 132 height 29
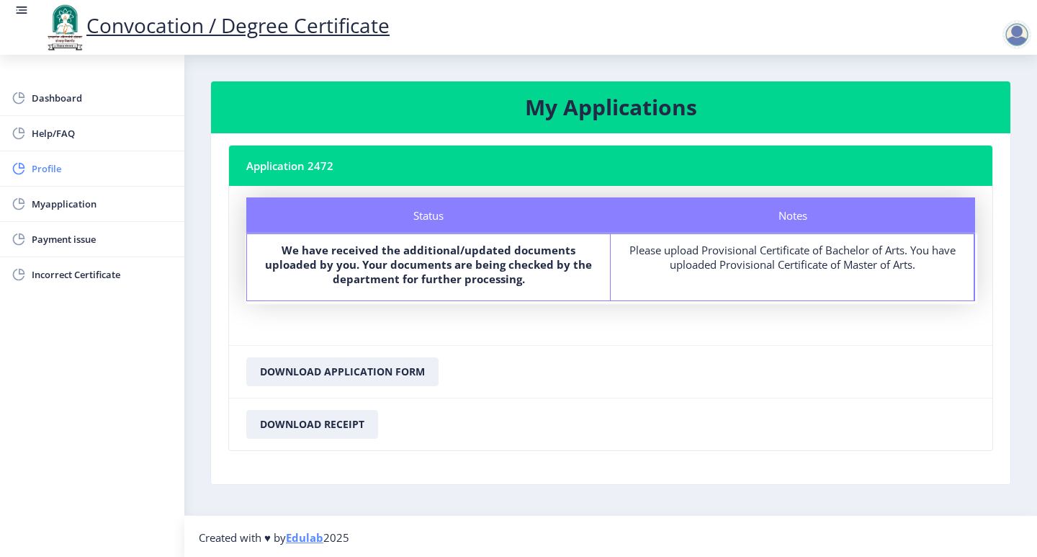
click at [71, 167] on span "Profile" at bounding box center [102, 168] width 141 height 17
select select
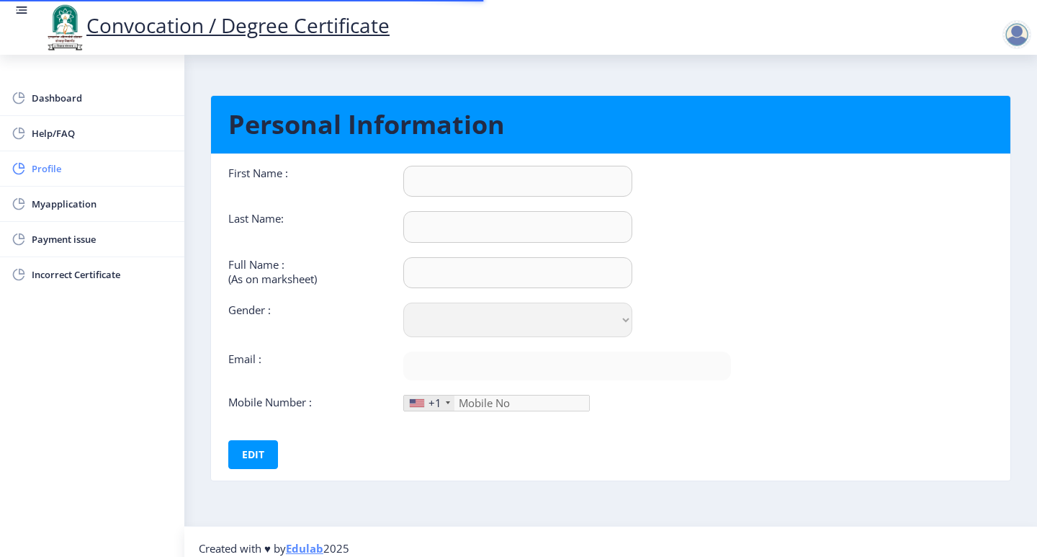
type input "Akshay"
type input "Mate"
type input "Akshay Kuber Mate"
select select "[DEMOGRAPHIC_DATA]"
type input "[EMAIL_ADDRESS][DOMAIN_NAME]"
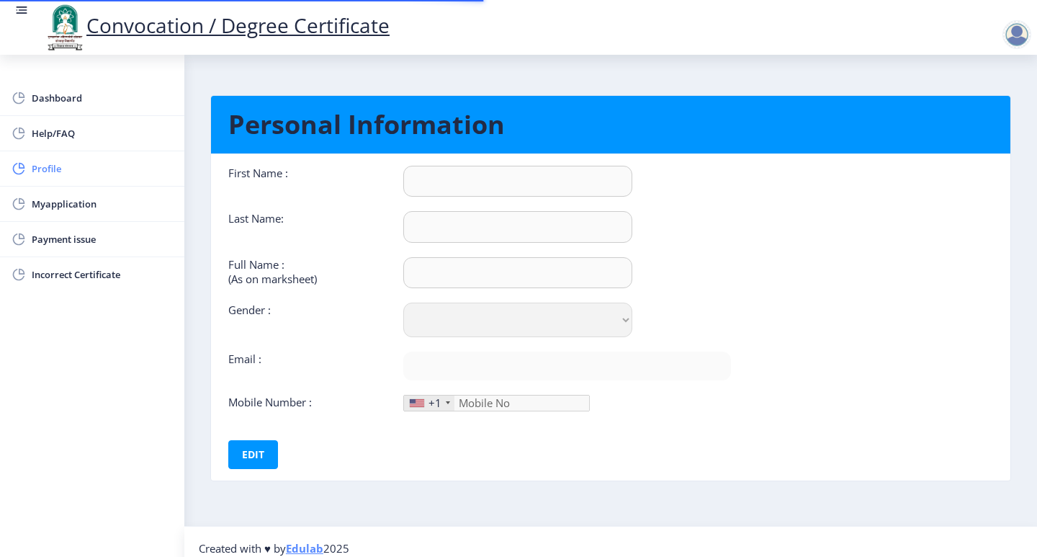
type input "9604431766"
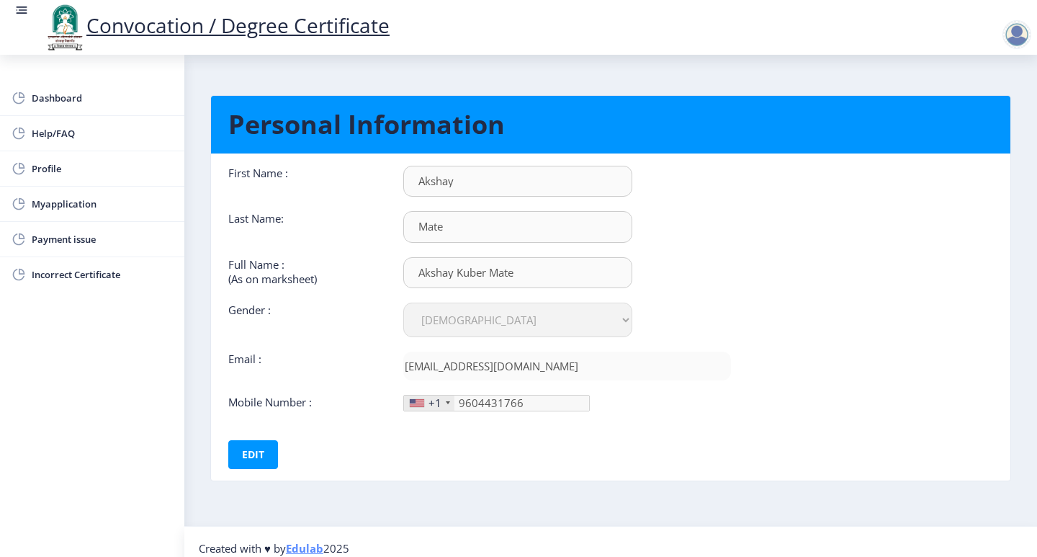
click at [446, 401] on div at bounding box center [448, 402] width 4 height 3
click at [447, 404] on div at bounding box center [448, 402] width 4 height 3
click at [415, 403] on div at bounding box center [417, 403] width 14 height 8
click at [257, 455] on button "Edit" at bounding box center [253, 454] width 50 height 29
click at [444, 405] on div "+1" at bounding box center [429, 402] width 50 height 15
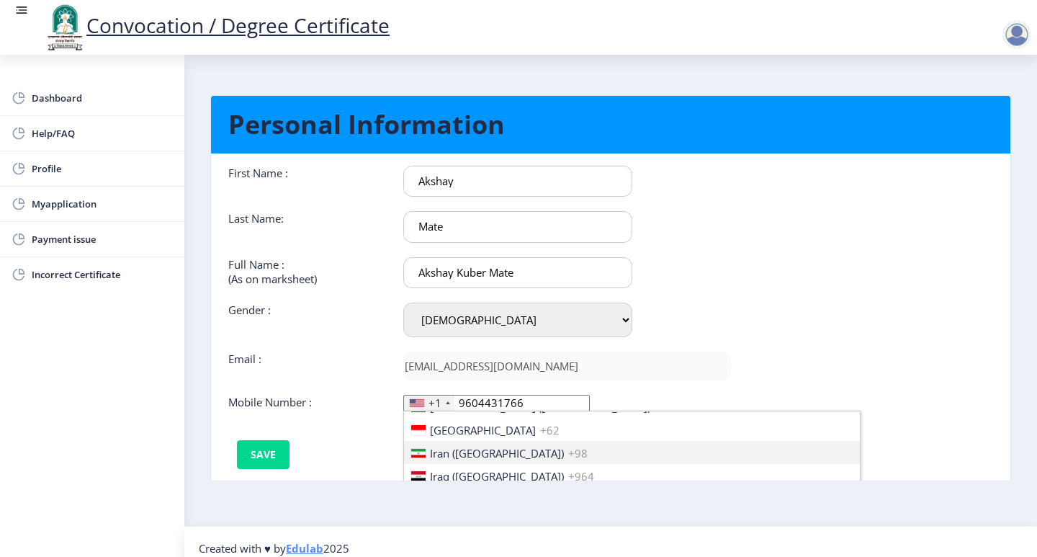
scroll to position [2232, 0]
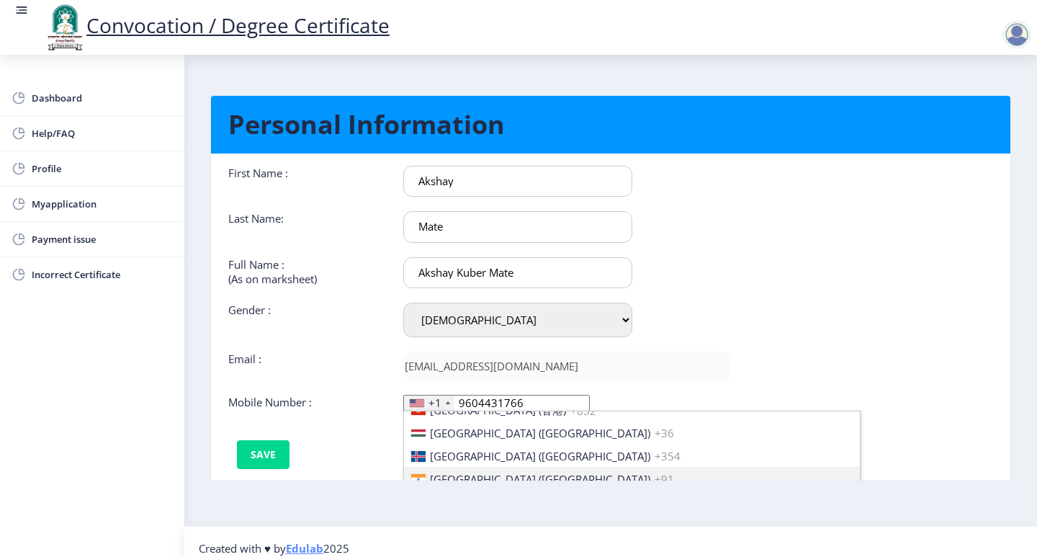
click at [454, 474] on span "[GEOGRAPHIC_DATA] ([GEOGRAPHIC_DATA])" at bounding box center [540, 479] width 220 height 14
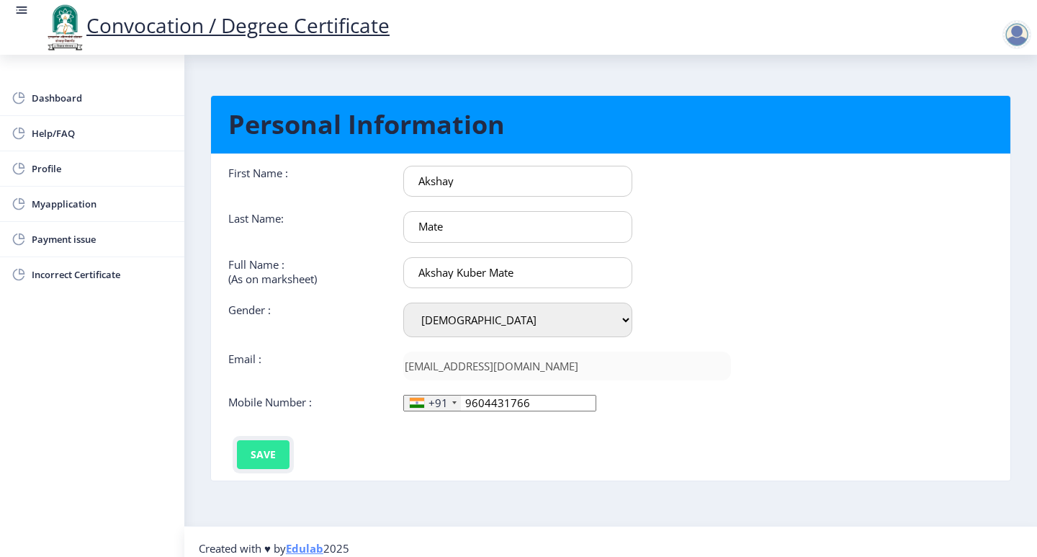
click at [277, 451] on button "Save" at bounding box center [263, 454] width 53 height 29
click at [75, 96] on span "Dashboard" at bounding box center [102, 97] width 141 height 17
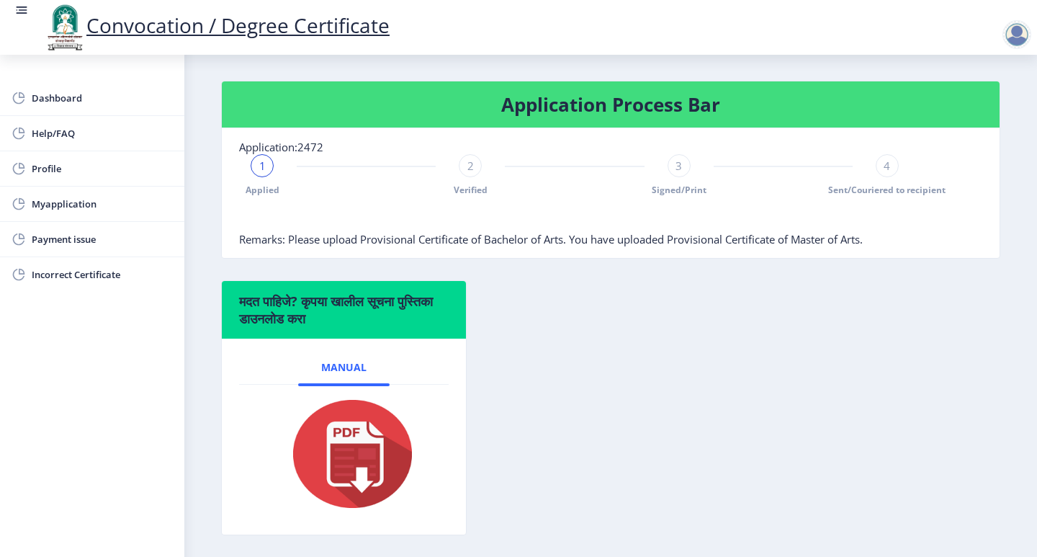
scroll to position [72, 0]
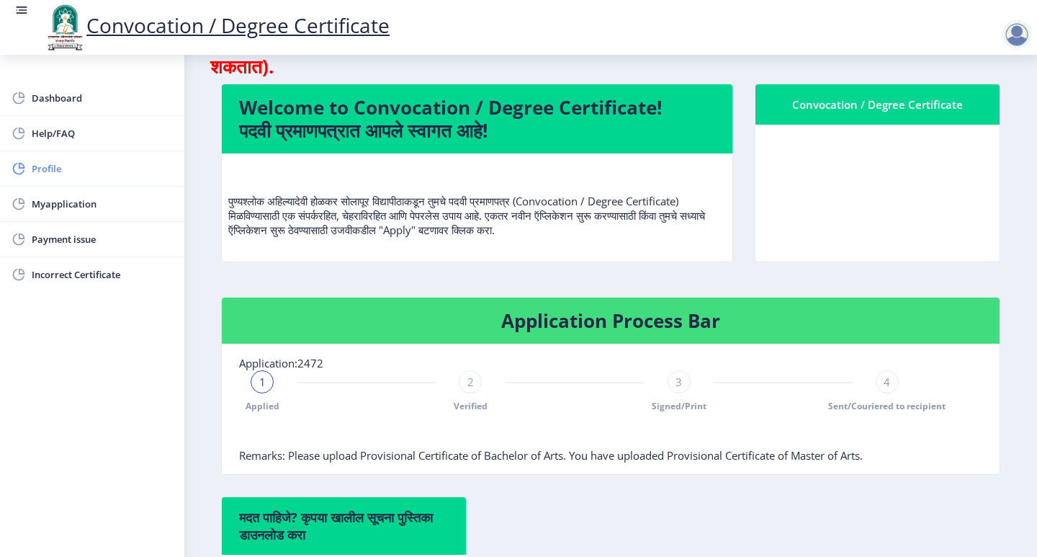
click at [41, 166] on span "Profile" at bounding box center [102, 168] width 141 height 17
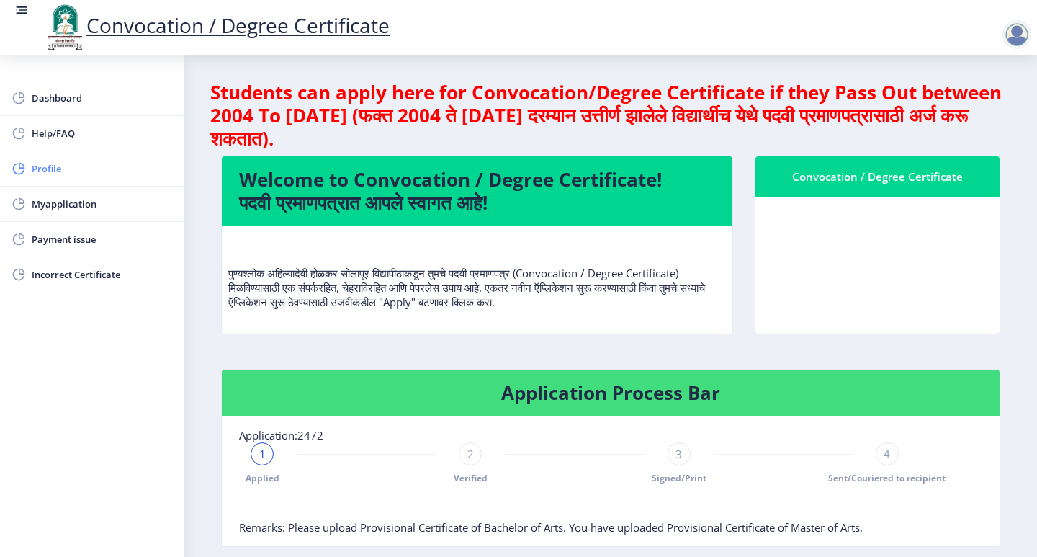
select select
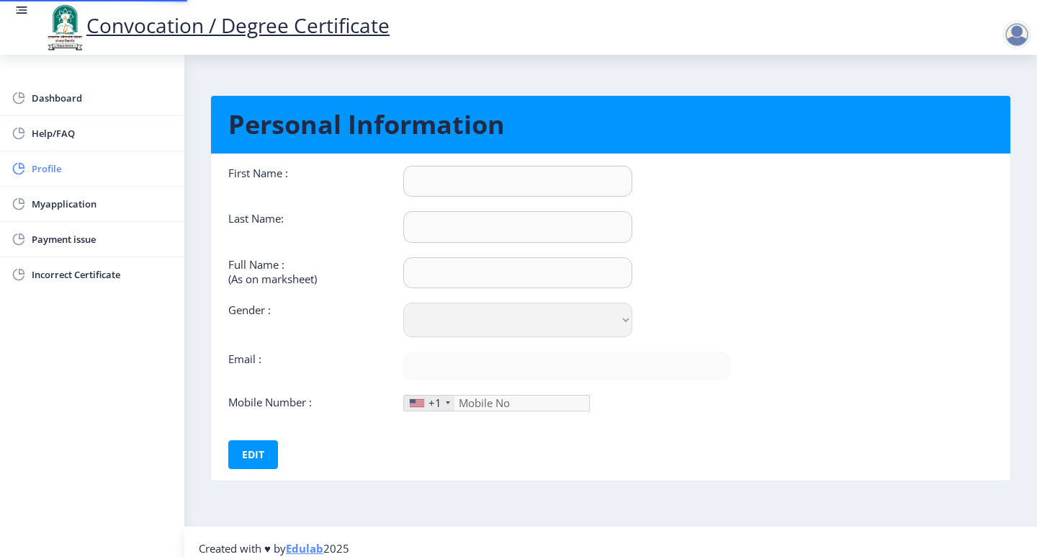
type input "Akshay"
type input "Mate"
type input "Akshay Kuber Mate"
select select "[DEMOGRAPHIC_DATA]"
type input "[EMAIL_ADDRESS][DOMAIN_NAME]"
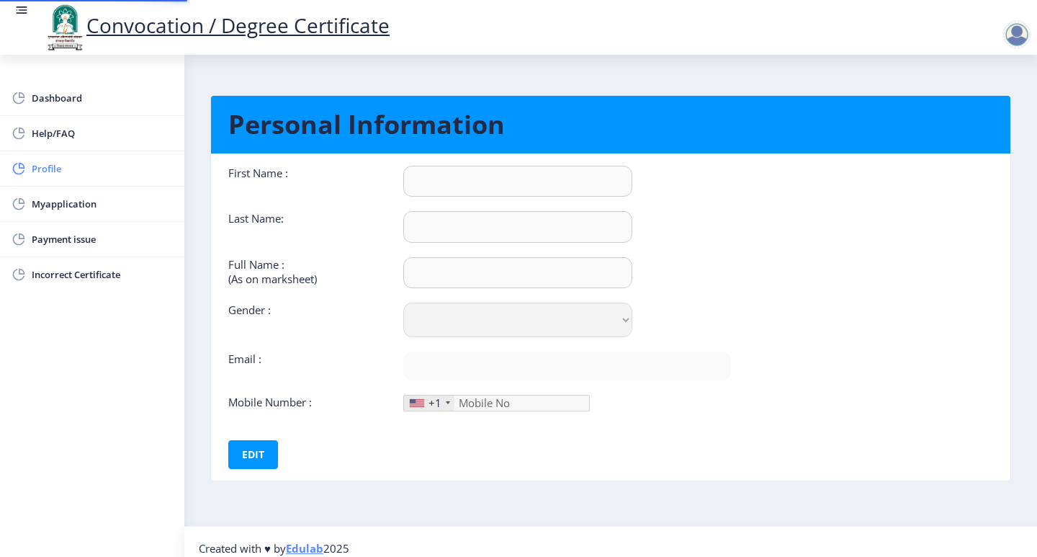
type input "9604431766"
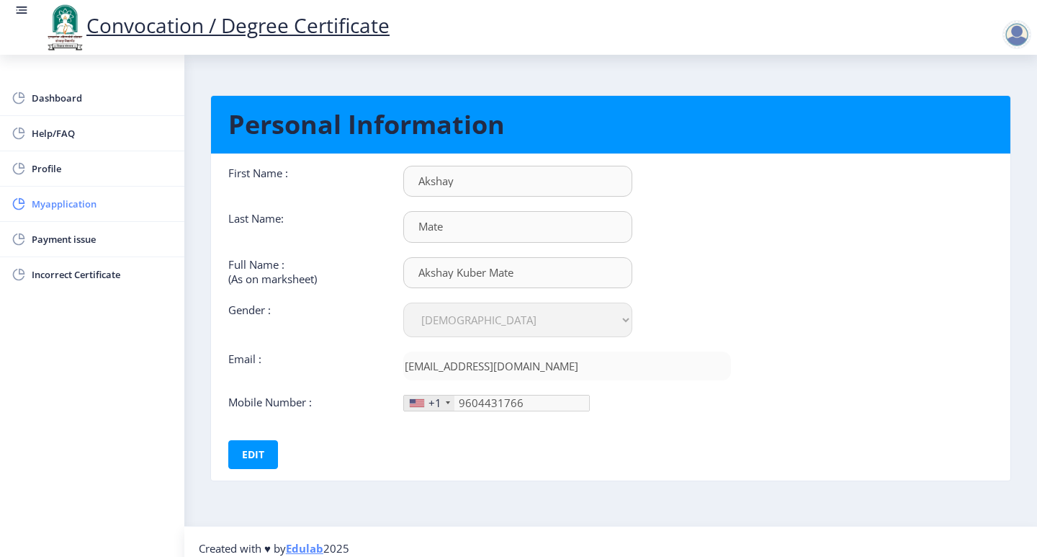
click at [63, 212] on link "Myapplication" at bounding box center [92, 203] width 184 height 35
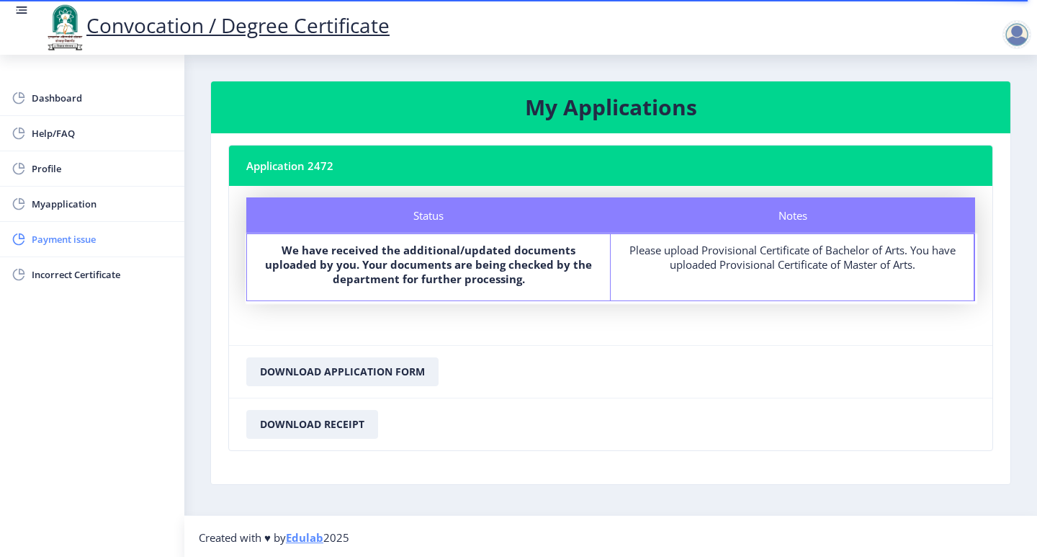
click at [86, 245] on span "Payment issue" at bounding box center [102, 238] width 141 height 17
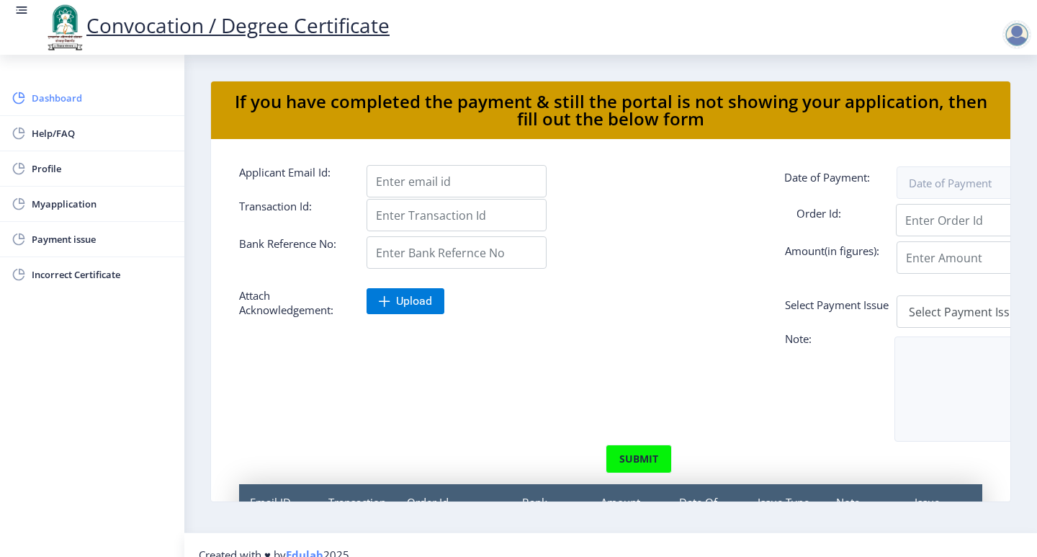
click at [88, 88] on link "Dashboard" at bounding box center [92, 98] width 184 height 35
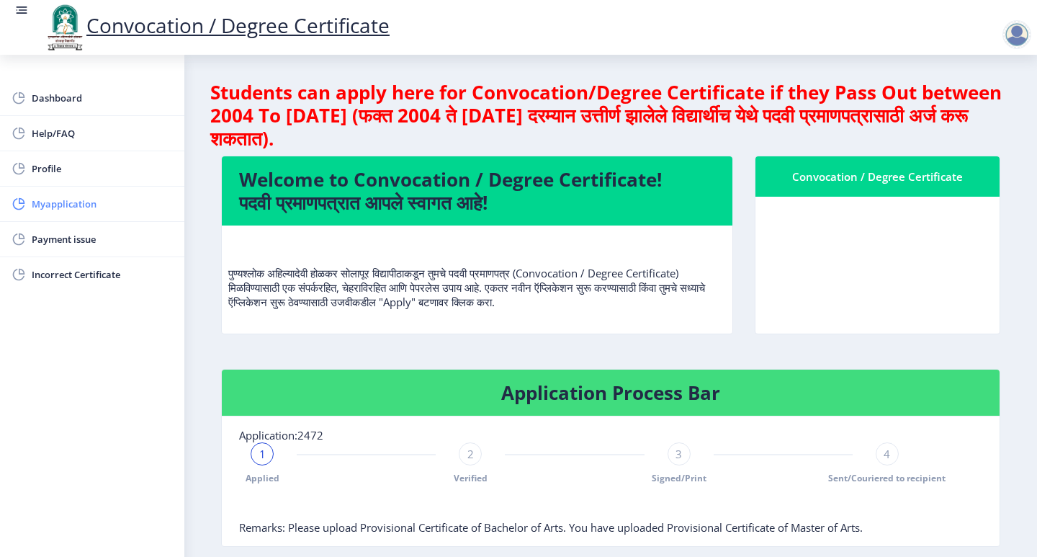
click at [104, 209] on span "Myapplication" at bounding box center [102, 203] width 141 height 17
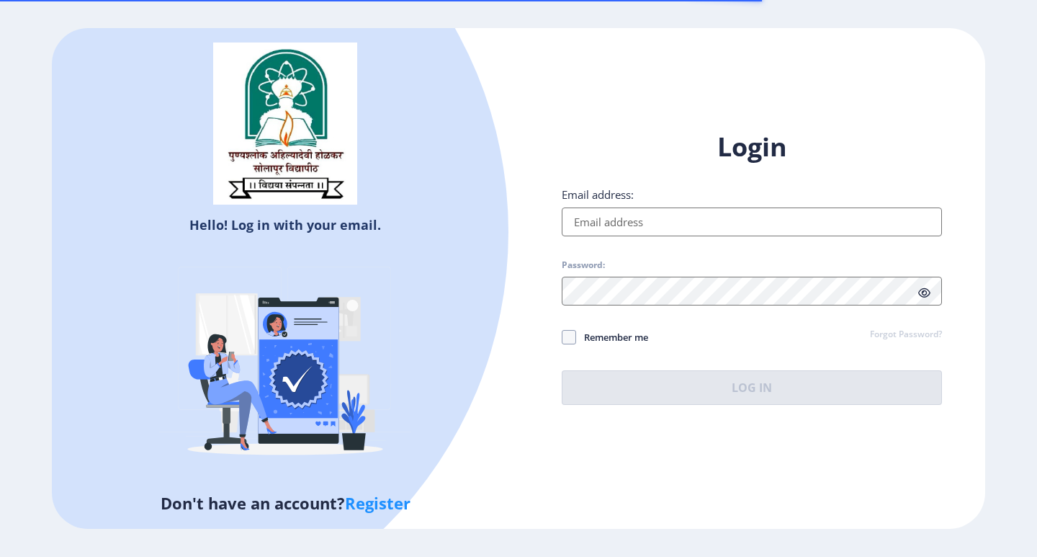
type input "[EMAIL_ADDRESS][DOMAIN_NAME]"
click at [757, 384] on button "Log In" at bounding box center [752, 387] width 380 height 35
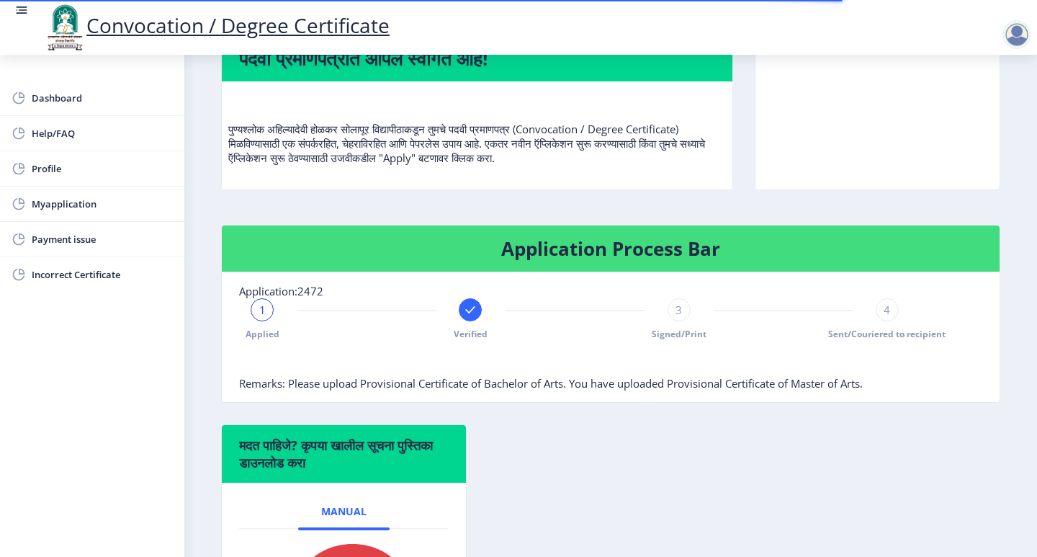
scroll to position [216, 0]
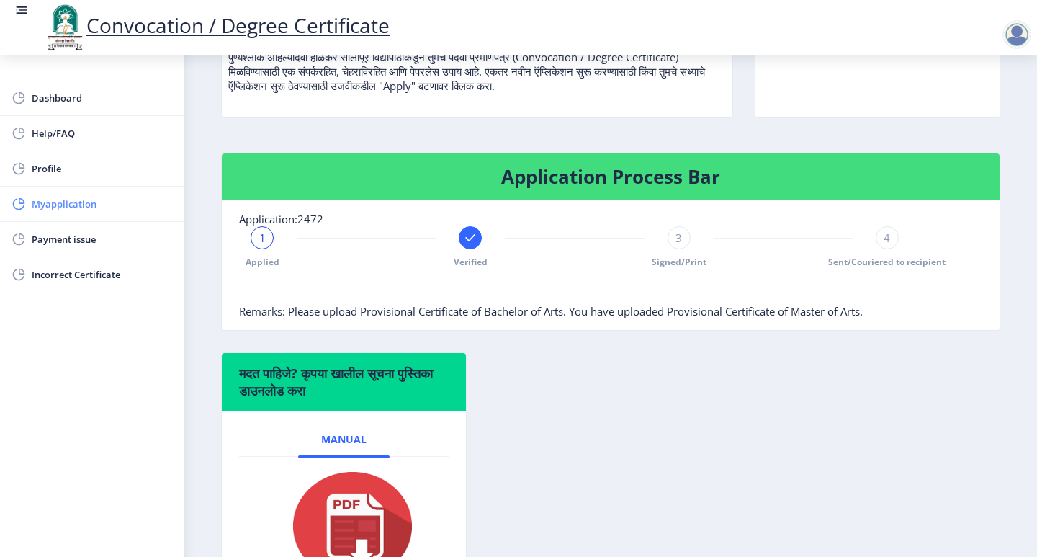
click at [108, 210] on span "Myapplication" at bounding box center [102, 203] width 141 height 17
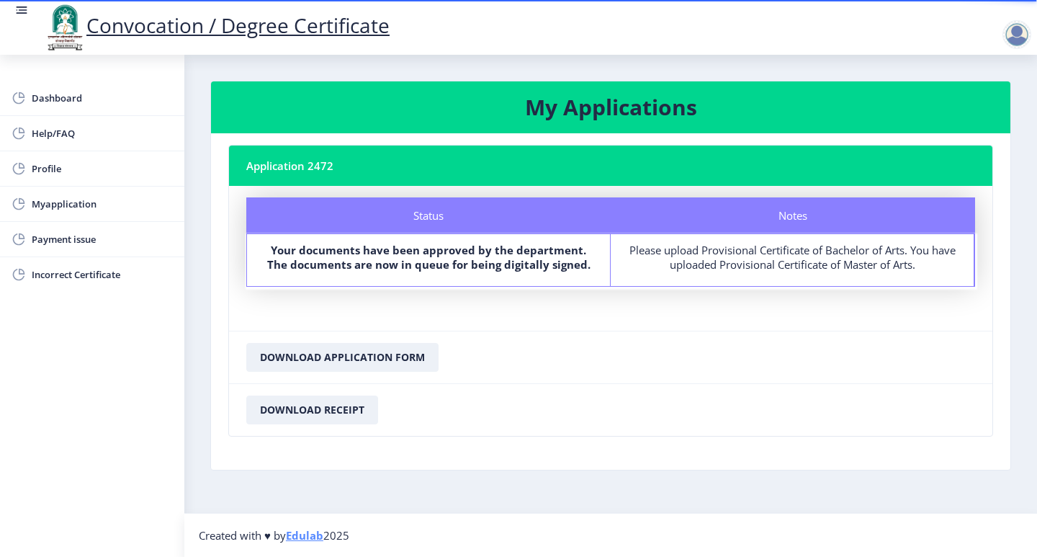
click at [726, 256] on div "Please upload Provisional Certificate of Bachelor of Arts. You have uploaded Pr…" at bounding box center [792, 257] width 337 height 29
click at [794, 217] on div "Notes" at bounding box center [793, 215] width 364 height 36
click at [495, 215] on div "Status" at bounding box center [428, 215] width 364 height 36
click at [474, 260] on b "Your documents have been approved by the department. The documents are now in q…" at bounding box center [428, 257] width 323 height 29
click at [670, 259] on div "Please upload Provisional Certificate of Bachelor of Arts. You have uploaded Pr…" at bounding box center [792, 257] width 337 height 29
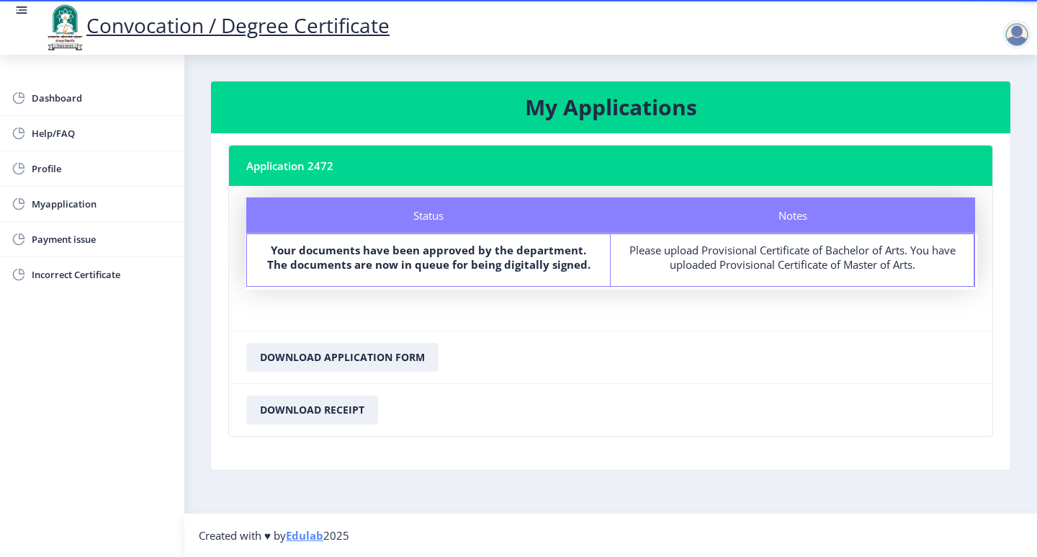
click at [1012, 34] on div at bounding box center [1016, 34] width 29 height 29
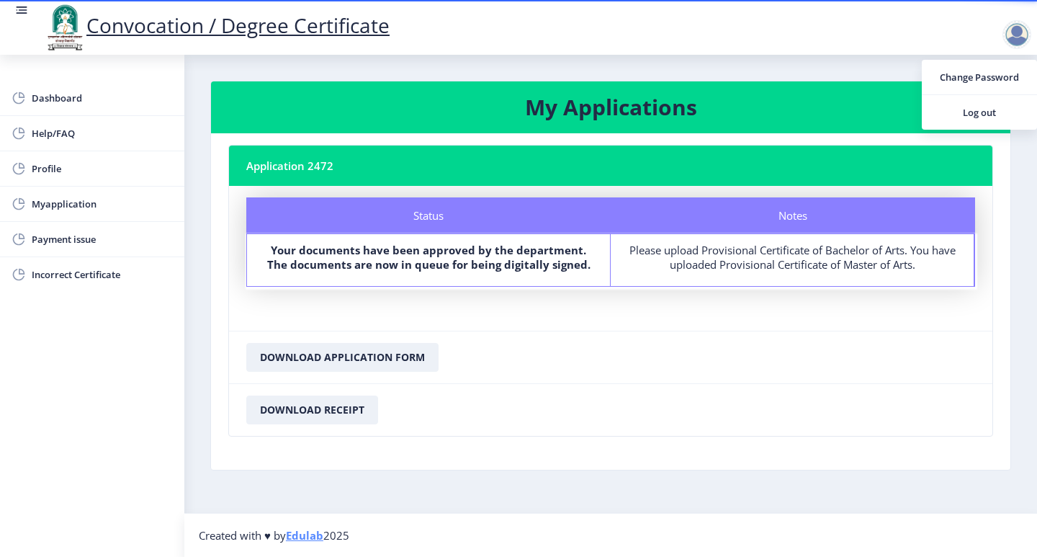
click at [787, 225] on div "Notes" at bounding box center [793, 215] width 364 height 36
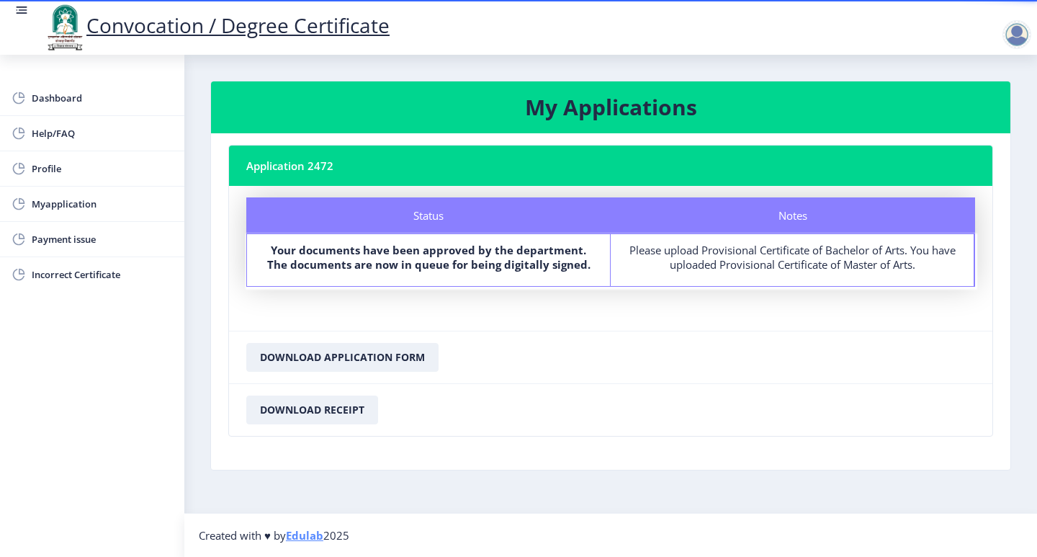
click at [744, 255] on div "Please upload Provisional Certificate of Bachelor of Arts. You have uploaded Pr…" at bounding box center [792, 257] width 337 height 29
click at [457, 252] on b "Your documents have been approved by the department. The documents are now in q…" at bounding box center [428, 257] width 323 height 29
click at [659, 250] on div "Please upload Provisional Certificate of Bachelor of Arts. You have uploaded Pr…" at bounding box center [792, 257] width 337 height 29
click at [716, 263] on div "Please upload Provisional Certificate of Bachelor of Arts. You have uploaded Pr…" at bounding box center [792, 257] width 337 height 29
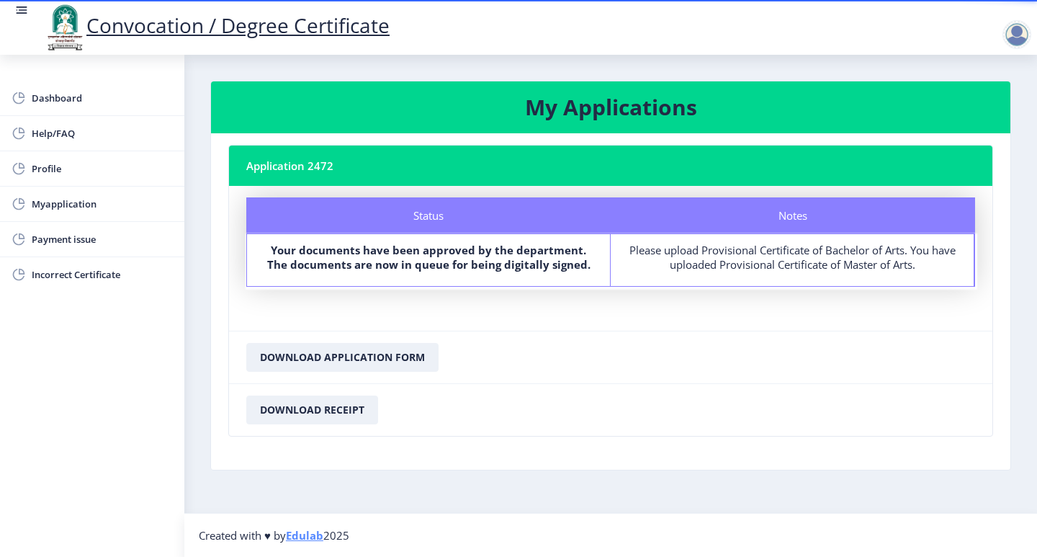
click at [851, 266] on div "Please upload Provisional Certificate of Bachelor of Arts. You have uploaded Pr…" at bounding box center [792, 257] width 337 height 29
drag, startPoint x: 852, startPoint y: 266, endPoint x: 895, endPoint y: 245, distance: 48.3
click at [895, 245] on div "Please upload Provisional Certificate of Bachelor of Arts. You have uploaded Pr…" at bounding box center [792, 257] width 337 height 29
click at [768, 209] on div "Notes" at bounding box center [793, 215] width 364 height 36
click at [532, 165] on nb-card-header "Application 2472" at bounding box center [610, 165] width 763 height 40
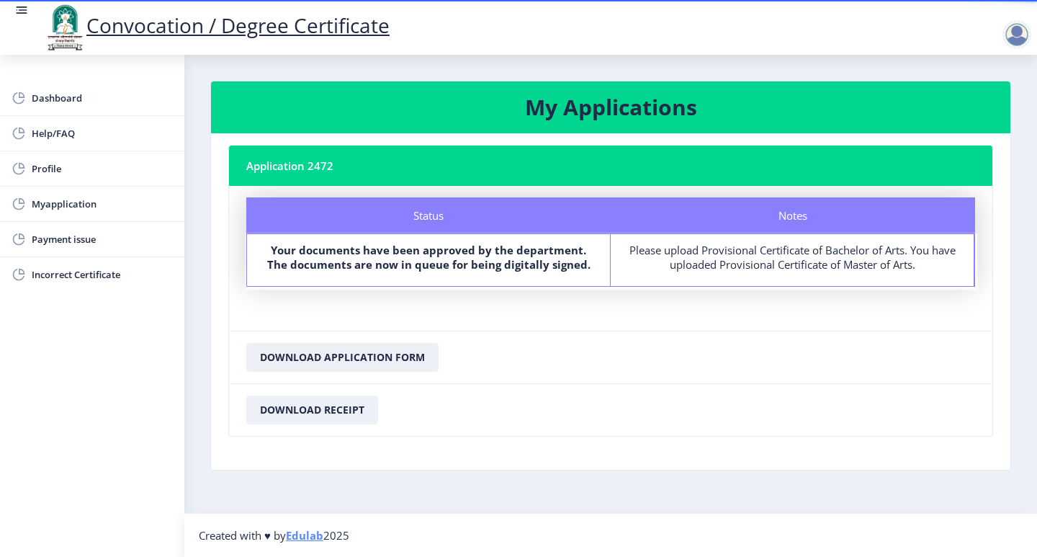
click at [634, 114] on h3 "My Applications" at bounding box center [610, 107] width 765 height 29
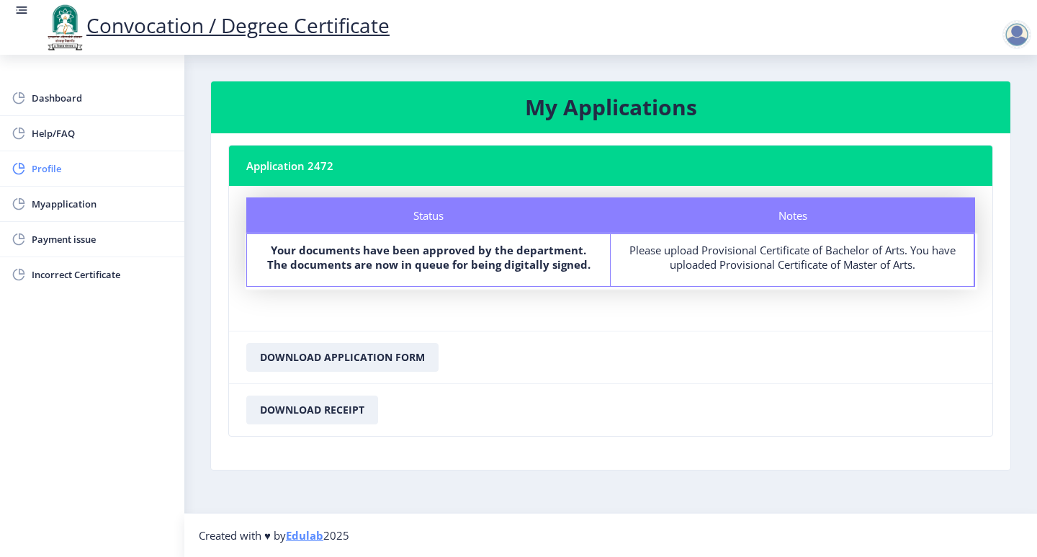
click at [136, 174] on span "Profile" at bounding box center [102, 168] width 141 height 17
select select
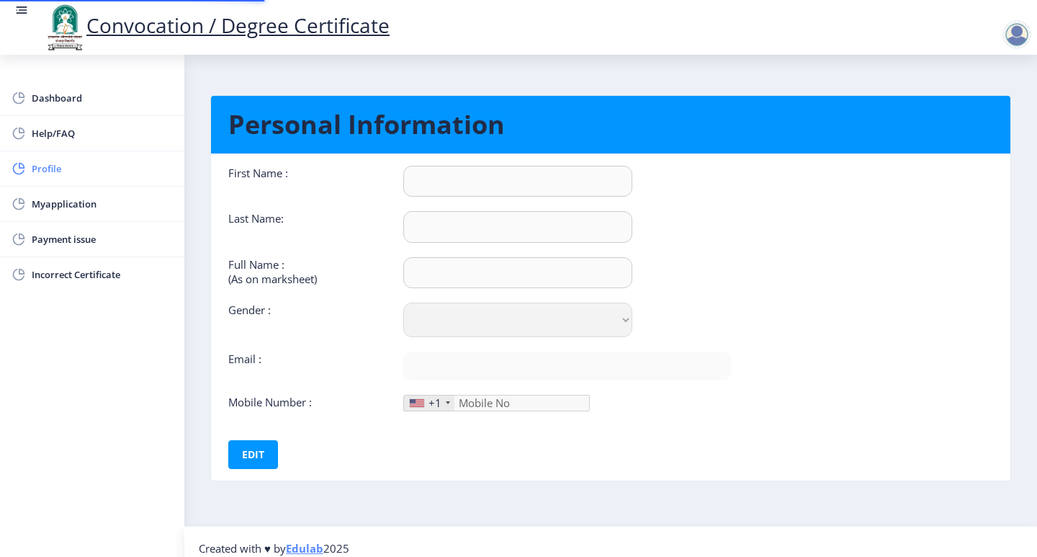
type input "Akshay"
type input "Mate"
type input "Akshay Kuber Mate"
select select "[DEMOGRAPHIC_DATA]"
type input "[EMAIL_ADDRESS][DOMAIN_NAME]"
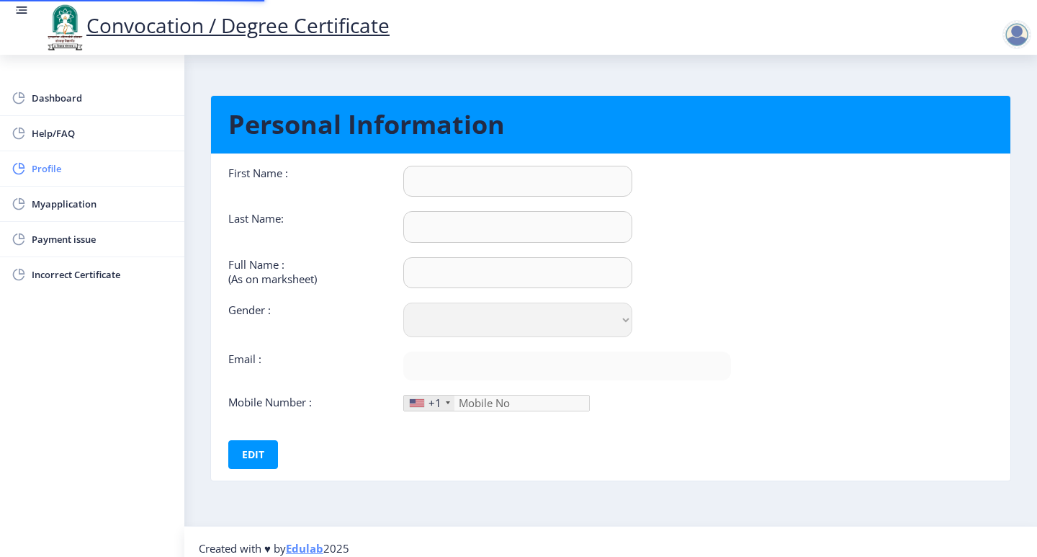
type input "9604431766"
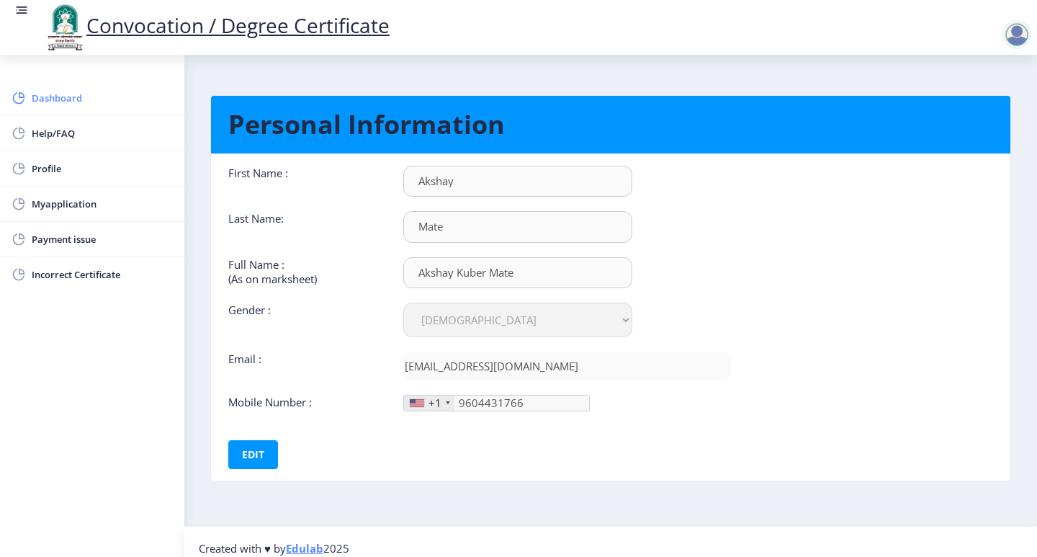
click at [96, 106] on span "Dashboard" at bounding box center [102, 97] width 141 height 17
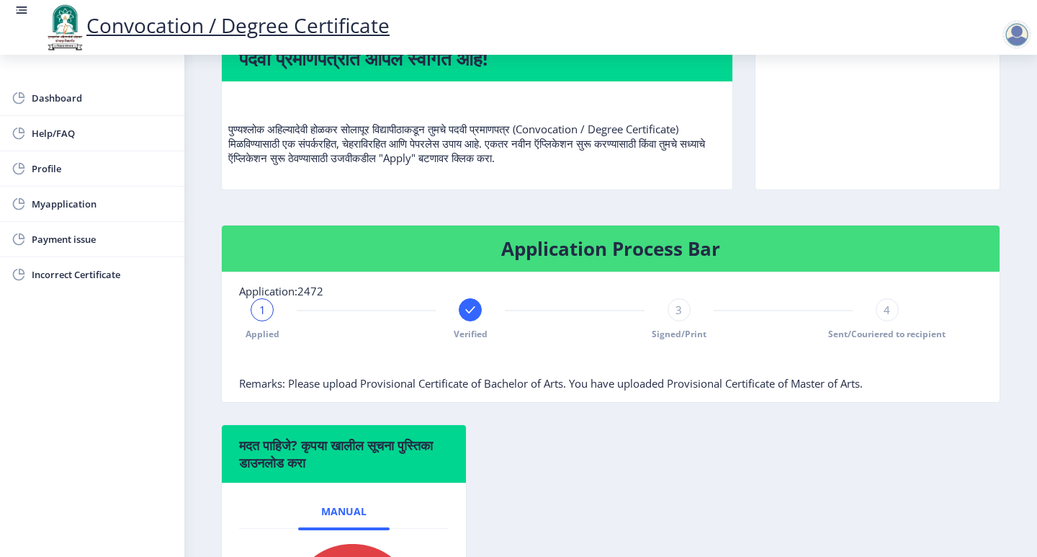
scroll to position [216, 0]
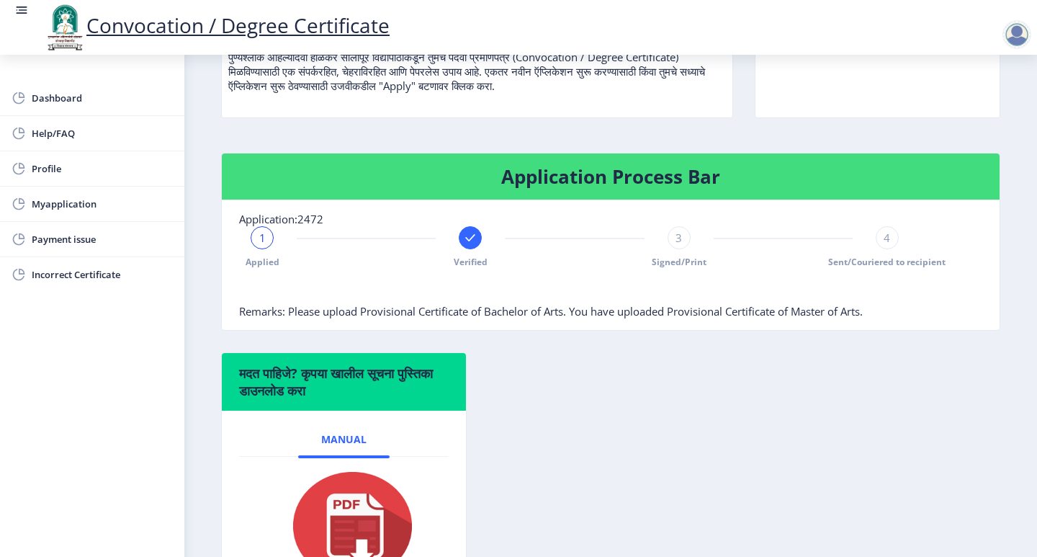
click at [668, 310] on span "Remarks: Please upload Provisional Certificate of Bachelor of Arts. You have up…" at bounding box center [551, 311] width 624 height 14
click at [351, 303] on div at bounding box center [574, 289] width 671 height 29
click at [269, 310] on span "Remarks: Please upload Provisional Certificate of Bachelor of Arts. You have up…" at bounding box center [551, 311] width 624 height 14
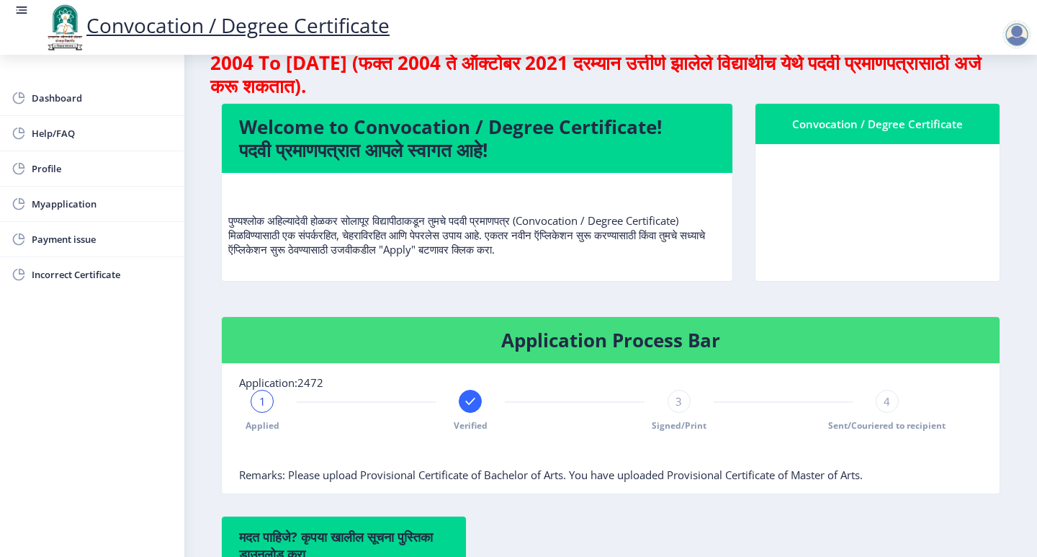
scroll to position [0, 0]
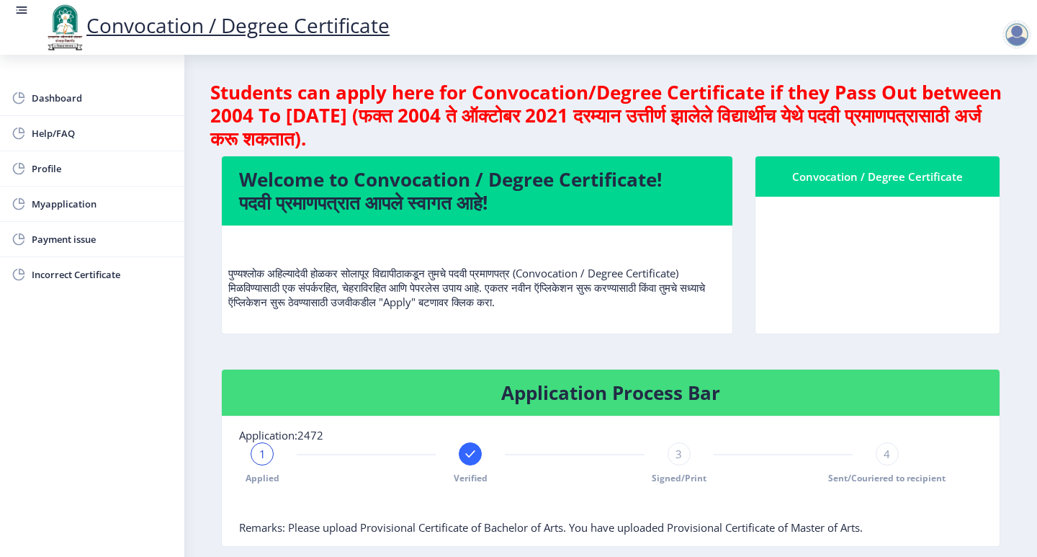
click at [791, 225] on nb-card-body at bounding box center [877, 265] width 244 height 137
click at [835, 171] on div "Convocation / Degree Certificate" at bounding box center [878, 176] width 210 height 17
click at [544, 318] on div "पुण्यश्लोक अहिल्यादेवी होळकर सोलापूर विद्यापीठाकडून तुमचे पदवी प्रमाणपत्र (Conv…" at bounding box center [477, 279] width 498 height 84
click at [554, 292] on p "पुण्यश्लोक अहिल्यादेवी होळकर सोलापूर विद्यापीठाकडून तुमचे पदवी प्रमाणपत्र (Conv…" at bounding box center [477, 273] width 498 height 72
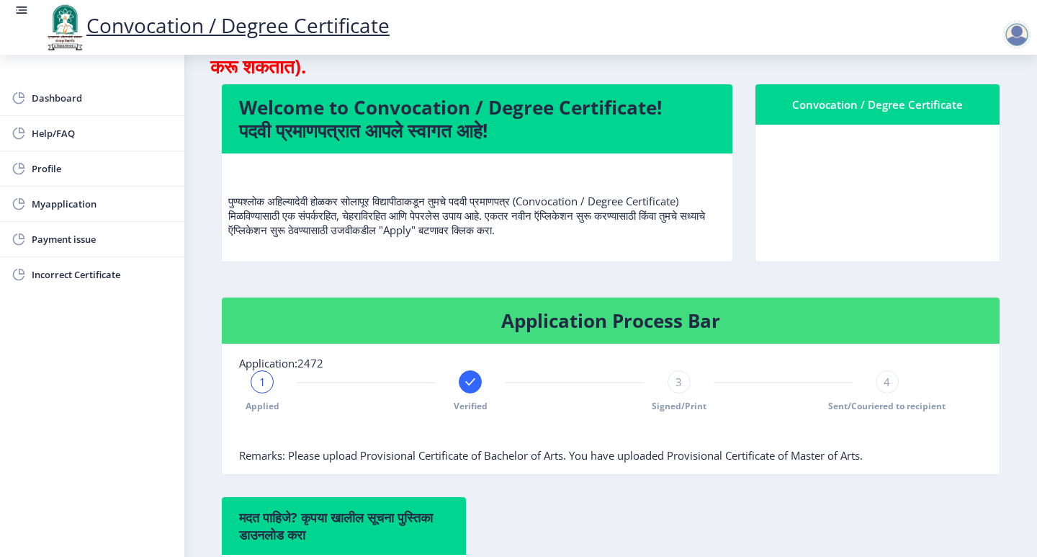
click at [870, 190] on nb-card-body at bounding box center [877, 193] width 244 height 137
click at [467, 385] on rect at bounding box center [470, 381] width 14 height 14
click at [474, 379] on div "2" at bounding box center [470, 381] width 23 height 23
click at [265, 382] on rect at bounding box center [262, 381] width 14 height 14
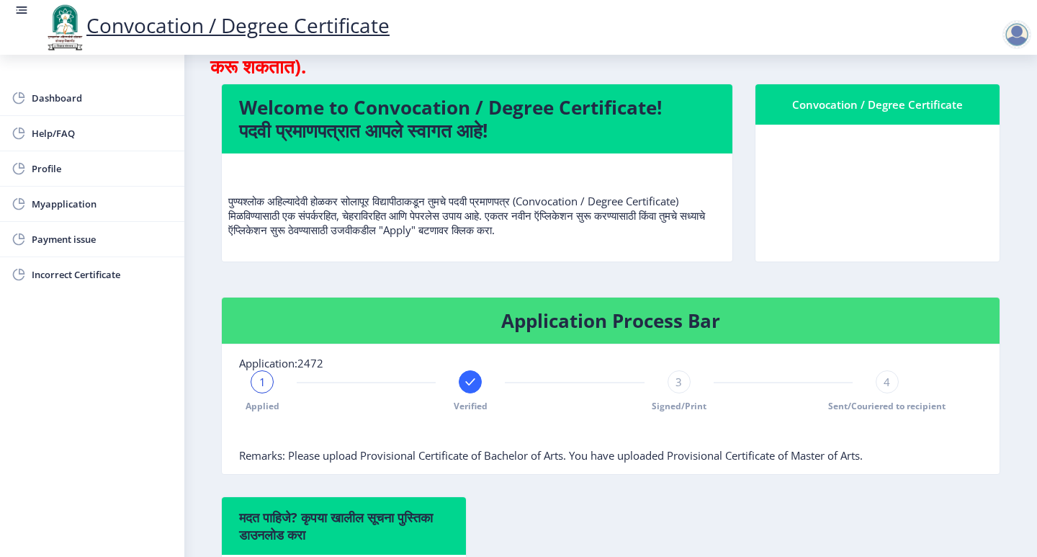
click at [258, 377] on div "1" at bounding box center [262, 381] width 23 height 23
click at [472, 379] on icon at bounding box center [470, 381] width 9 height 7
click at [258, 387] on rect at bounding box center [262, 381] width 14 height 14
click at [259, 387] on span "1" at bounding box center [262, 381] width 6 height 14
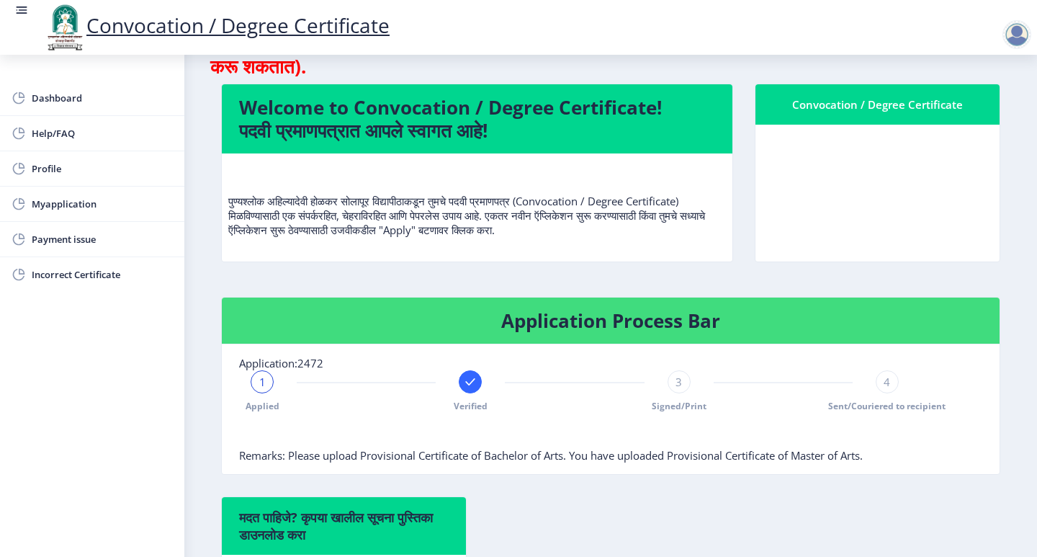
click at [451, 382] on div "1 Applied Verified 3 Signed/Print 4 Sent/Couriered to recipient" at bounding box center [574, 391] width 671 height 42
click at [463, 382] on icon at bounding box center [470, 381] width 14 height 14
click at [462, 399] on div "2 Verified" at bounding box center [470, 391] width 23 height 42
click at [559, 455] on span "Remarks: Please upload Provisional Certificate of Bachelor of Arts. You have up…" at bounding box center [551, 455] width 624 height 14
click at [882, 400] on span "Sent/Couriered to recipient" at bounding box center [886, 406] width 117 height 12
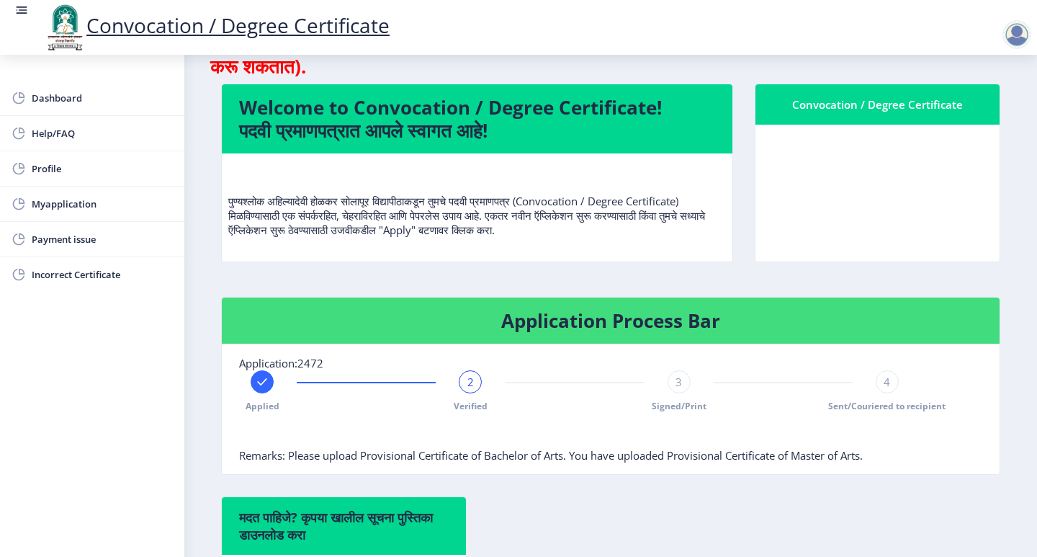
click at [678, 378] on span "3" at bounding box center [678, 381] width 6 height 14
click at [588, 463] on nb-card-body "Application:2472 Applied Verified 3 Signed/Print 4 Sent/Couriered to recipient …" at bounding box center [611, 409] width 778 height 130
click at [599, 457] on span "Remarks: Please upload Provisional Certificate of Bachelor of Arts. You have up…" at bounding box center [551, 455] width 624 height 14
click at [258, 387] on rect at bounding box center [262, 381] width 14 height 14
click at [258, 387] on div "1" at bounding box center [262, 381] width 23 height 23
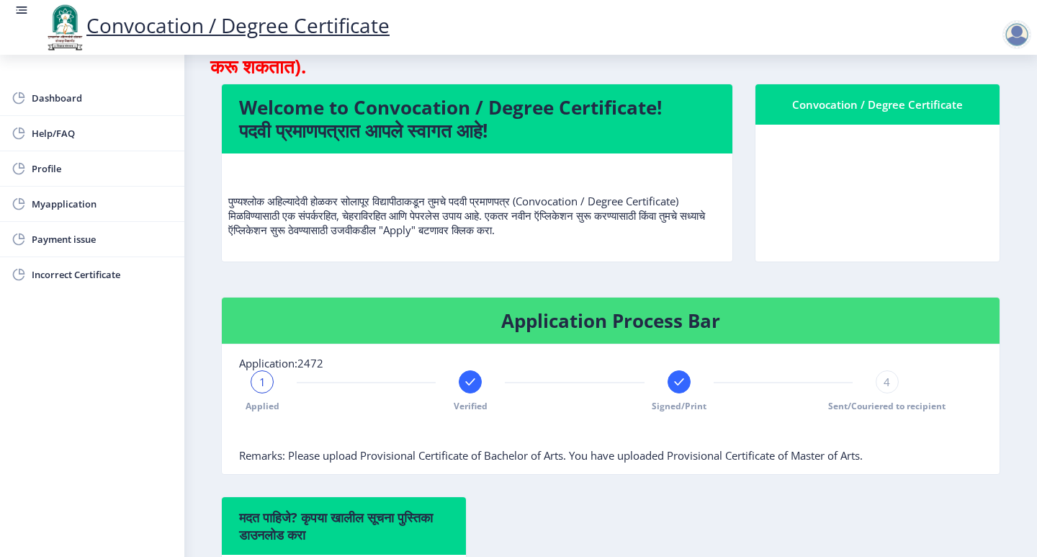
click at [258, 387] on div "1" at bounding box center [262, 381] width 23 height 23
click at [258, 384] on div "1" at bounding box center [262, 381] width 23 height 23
click at [477, 386] on div at bounding box center [470, 381] width 23 height 23
click at [477, 386] on div "2" at bounding box center [470, 381] width 23 height 23
click at [471, 387] on span "2" at bounding box center [470, 381] width 6 height 14
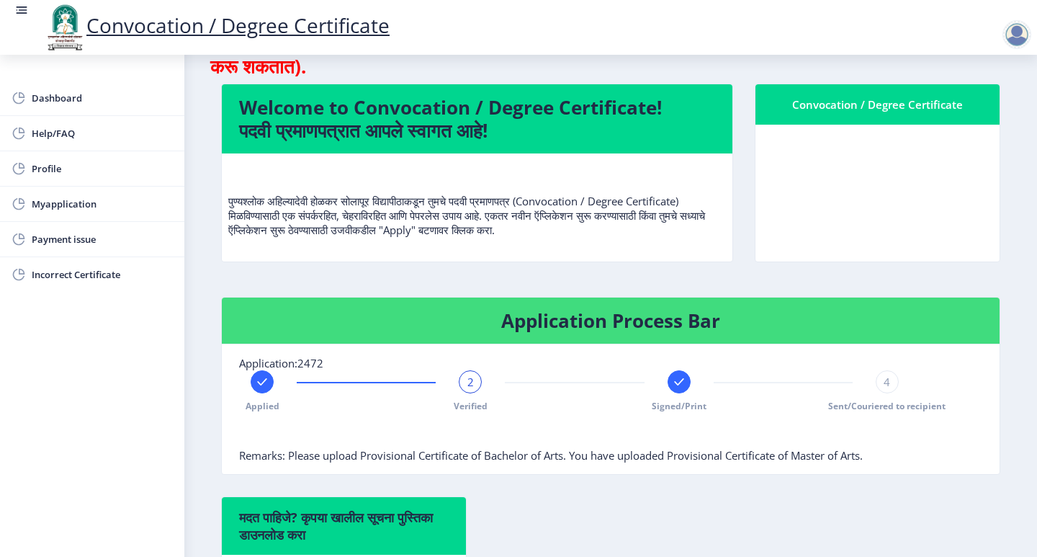
click at [266, 384] on rect at bounding box center [262, 381] width 14 height 14
click at [679, 382] on rect at bounding box center [679, 381] width 14 height 14
click at [269, 380] on rect at bounding box center [262, 381] width 14 height 14
click at [269, 380] on div "1" at bounding box center [262, 381] width 23 height 23
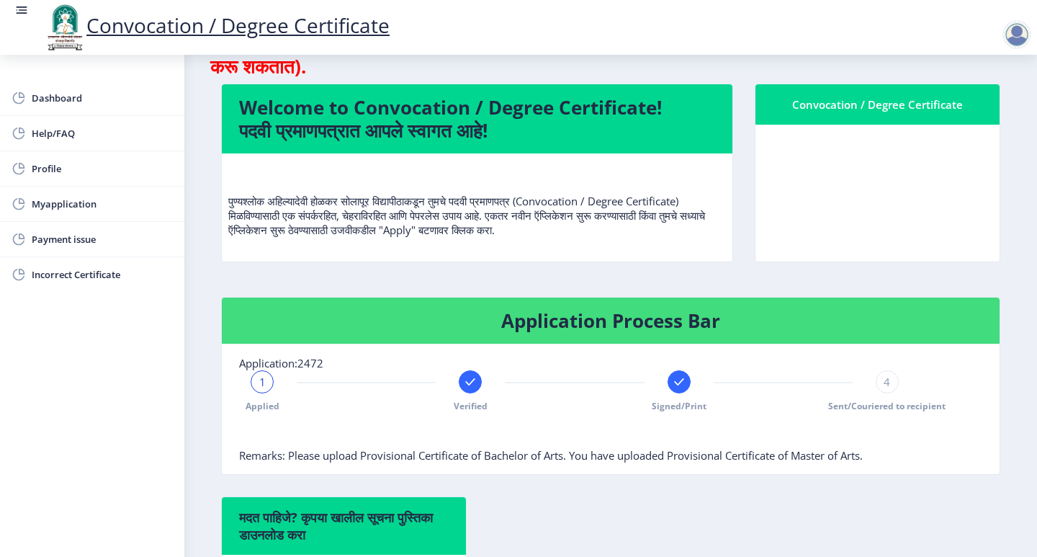
click at [271, 384] on div "1" at bounding box center [262, 381] width 23 height 23
click at [672, 379] on icon at bounding box center [679, 381] width 14 height 14
click at [690, 384] on div "Applied Verified 3 Signed/Print 4 Sent/Couriered to recipient" at bounding box center [574, 391] width 671 height 42
click at [687, 384] on div "3" at bounding box center [678, 381] width 23 height 23
click at [679, 384] on span "3" at bounding box center [678, 381] width 6 height 14
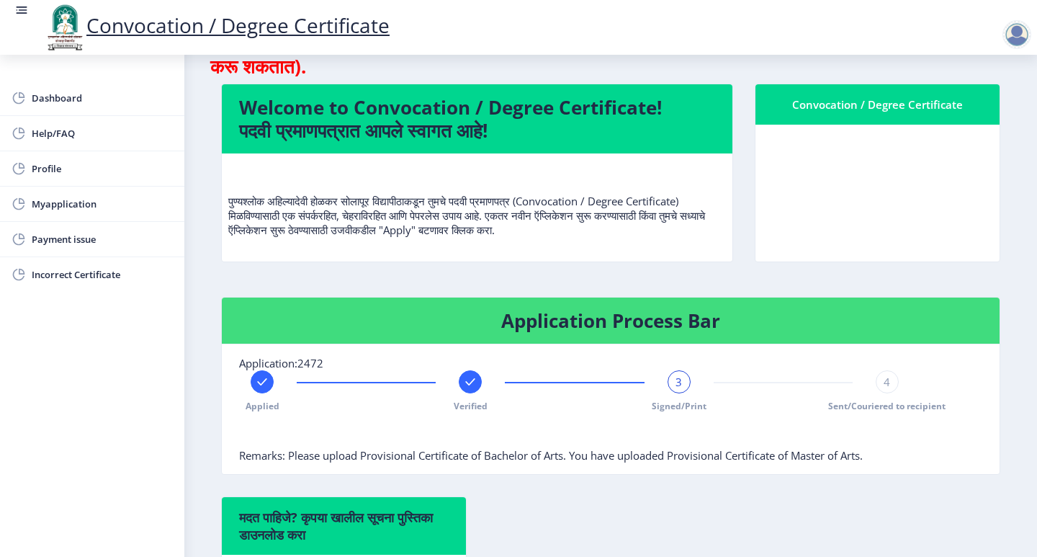
click at [679, 384] on span "3" at bounding box center [678, 381] width 6 height 14
click at [467, 385] on rect at bounding box center [470, 381] width 14 height 14
click at [472, 383] on span "2" at bounding box center [470, 381] width 6 height 14
click at [881, 373] on div "4" at bounding box center [887, 381] width 23 height 23
click at [674, 382] on icon at bounding box center [678, 381] width 9 height 7
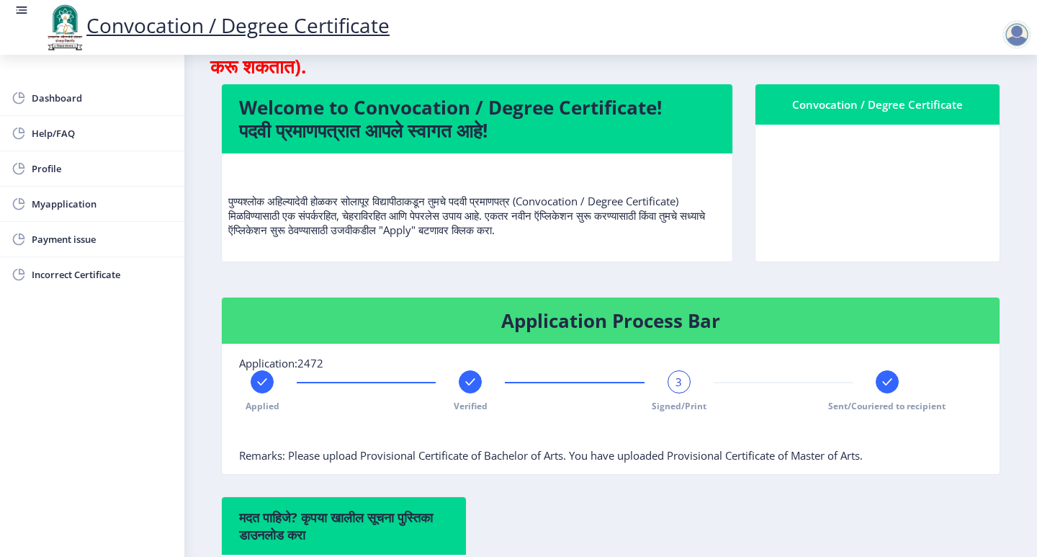
click at [888, 385] on rect at bounding box center [887, 381] width 14 height 14
click at [261, 379] on rect at bounding box center [262, 381] width 14 height 14
click at [682, 383] on rect at bounding box center [679, 381] width 14 height 14
click at [883, 383] on rect at bounding box center [887, 381] width 14 height 14
click at [66, 207] on span "Myapplication" at bounding box center [102, 203] width 141 height 17
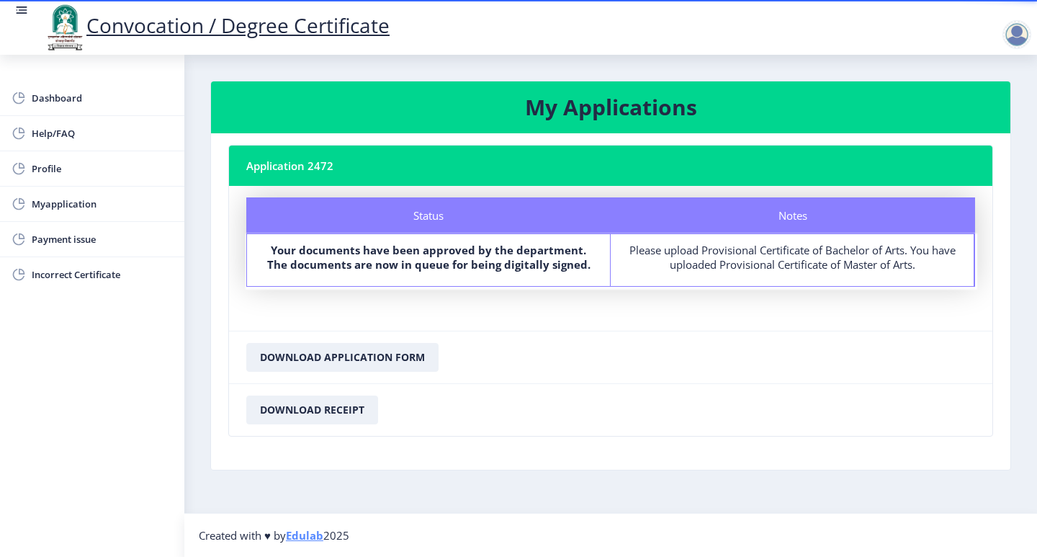
click at [701, 236] on div "Notes Please upload Provisional Certificate of Bachelor of Arts. You have uploa…" at bounding box center [793, 260] width 364 height 52
click at [775, 216] on div "Notes" at bounding box center [793, 215] width 364 height 36
click at [688, 271] on div "Please upload Provisional Certificate of Bachelor of Arts. You have uploaded Pr…" at bounding box center [792, 257] width 337 height 29
click at [62, 202] on span "Myapplication" at bounding box center [102, 203] width 141 height 17
click at [38, 95] on span "Dashboard" at bounding box center [102, 97] width 141 height 17
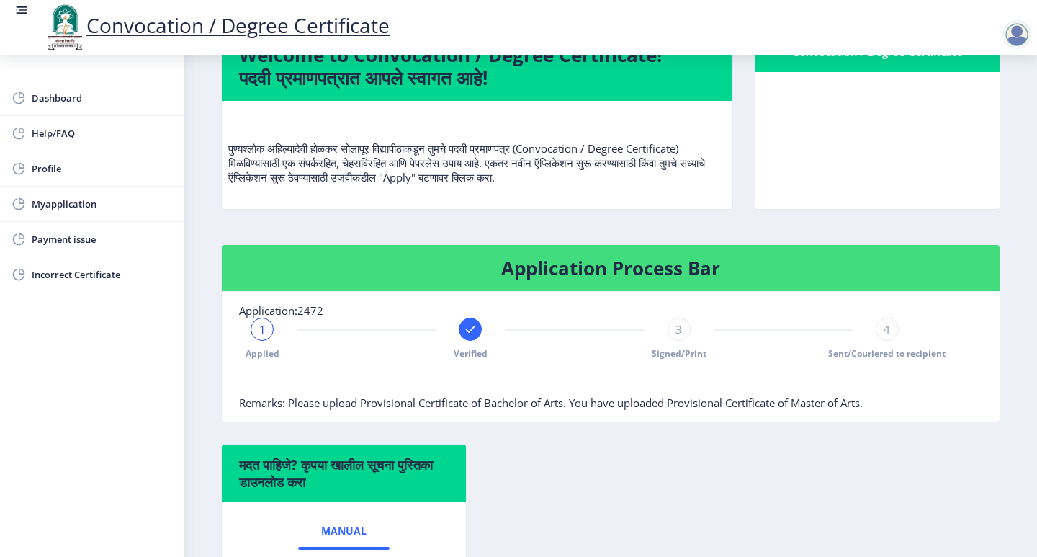
scroll to position [197, 0]
